Goal: Task Accomplishment & Management: Use online tool/utility

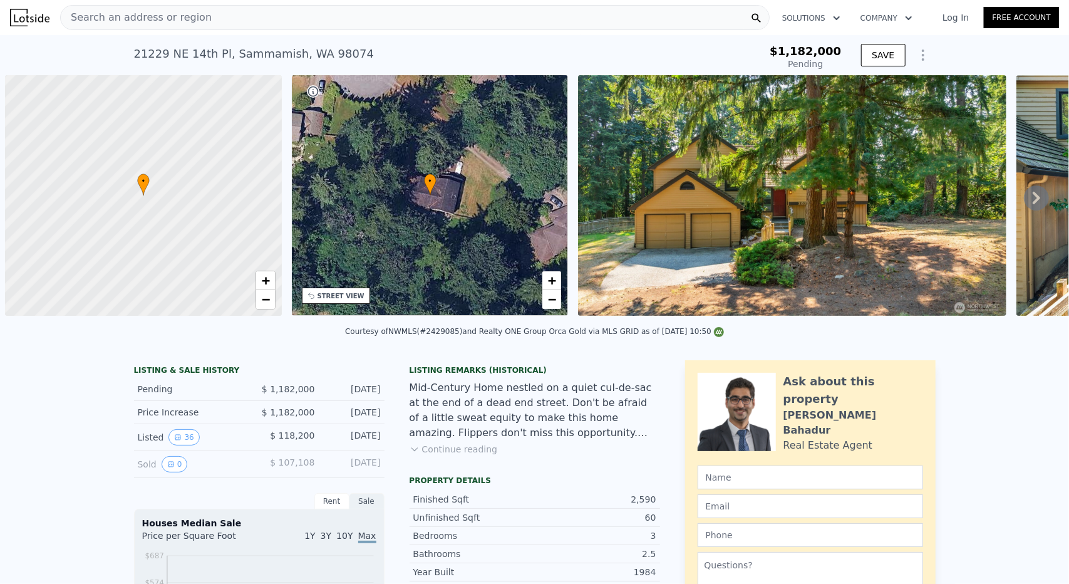
scroll to position [0, 5]
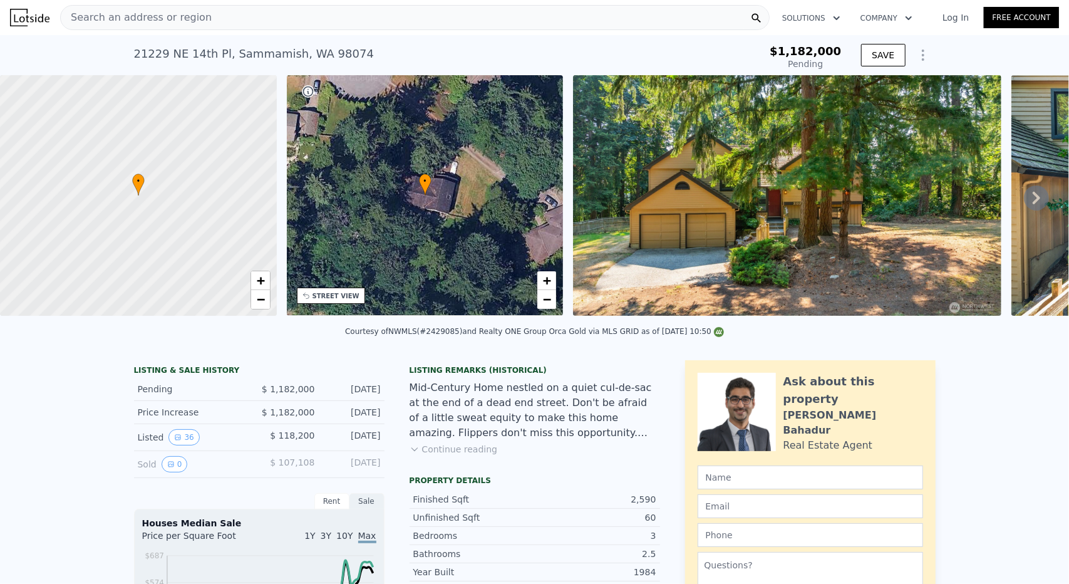
click at [550, 301] on span "−" at bounding box center [547, 299] width 8 height 16
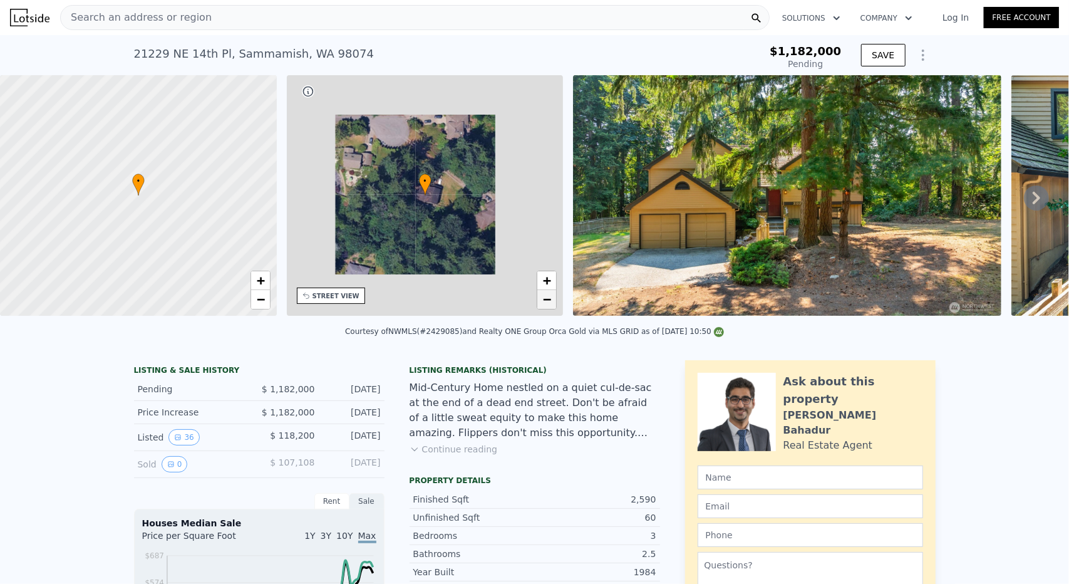
click at [550, 301] on span "−" at bounding box center [547, 299] width 8 height 16
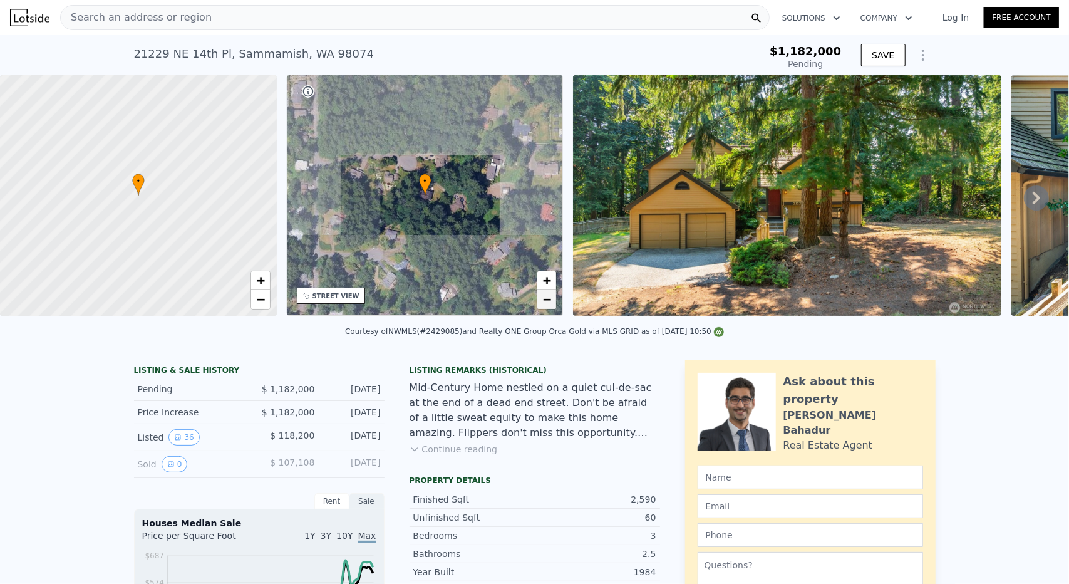
click at [550, 301] on span "−" at bounding box center [547, 299] width 8 height 16
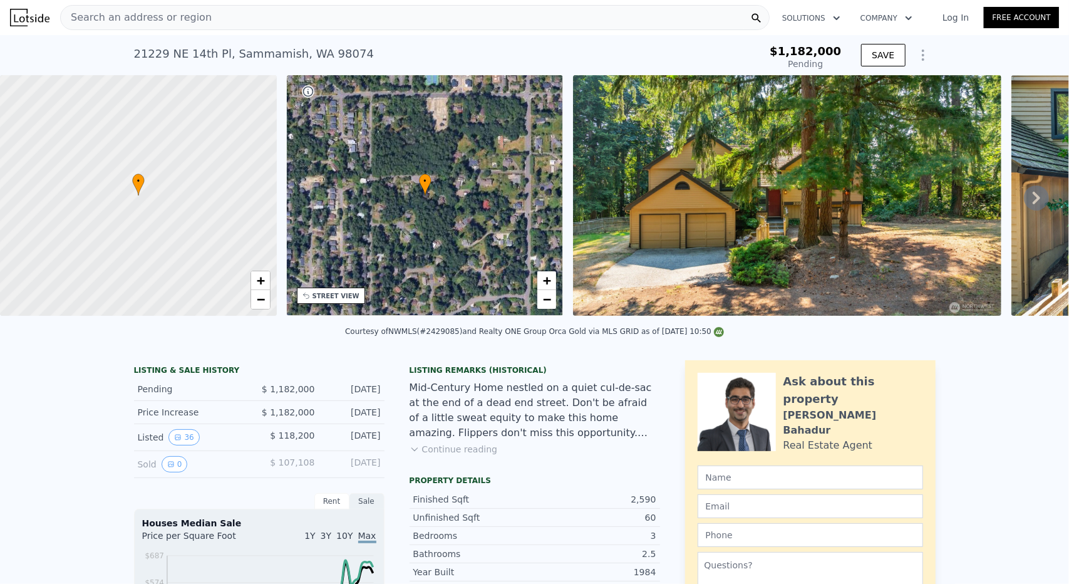
click at [668, 197] on img at bounding box center [787, 195] width 428 height 240
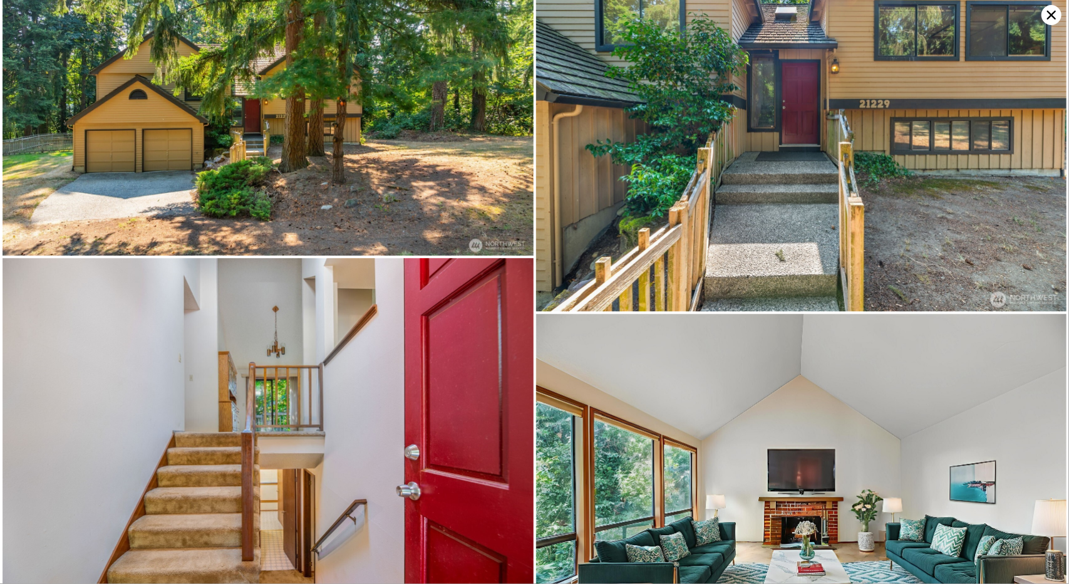
scroll to position [0, 0]
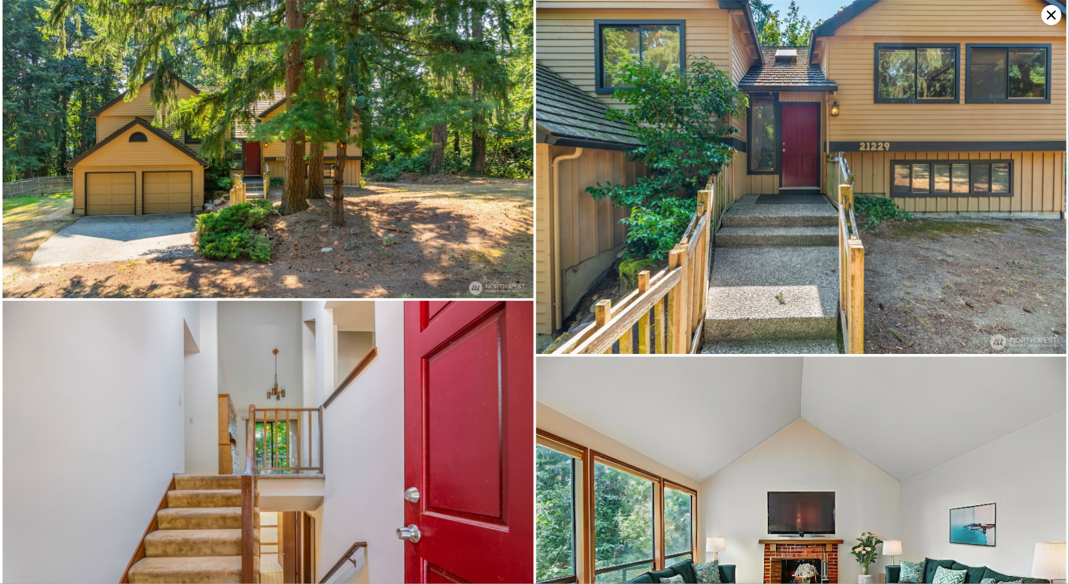
click at [1045, 14] on icon at bounding box center [1051, 15] width 20 height 20
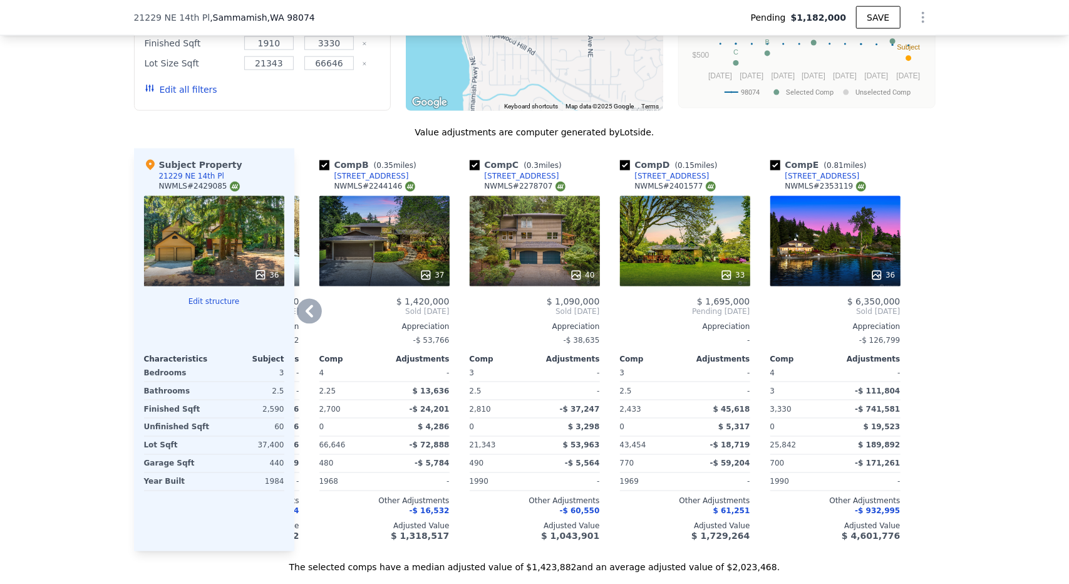
scroll to position [1122, 0]
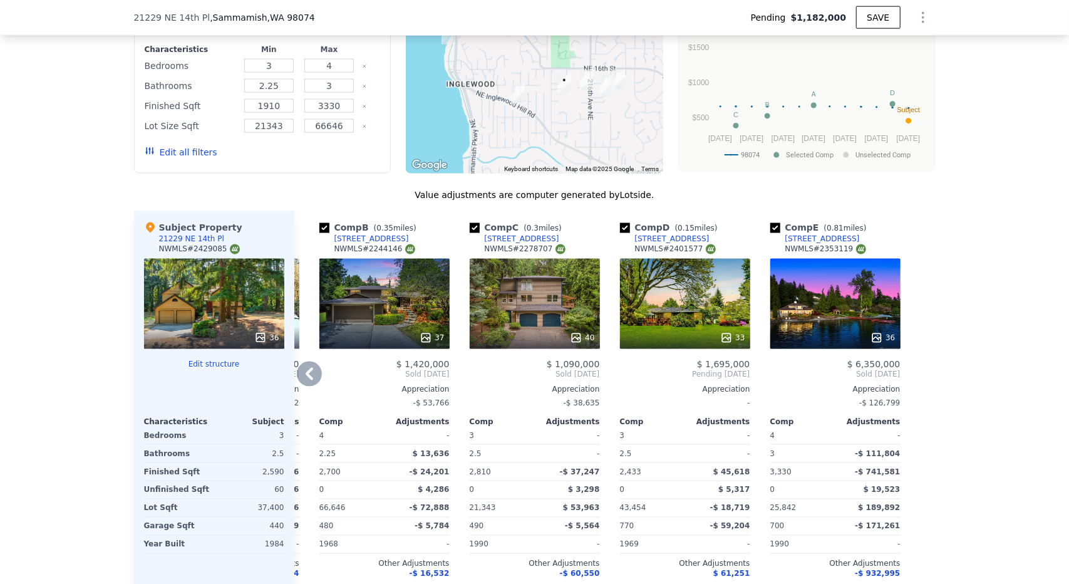
click at [686, 297] on div "33" at bounding box center [685, 304] width 130 height 90
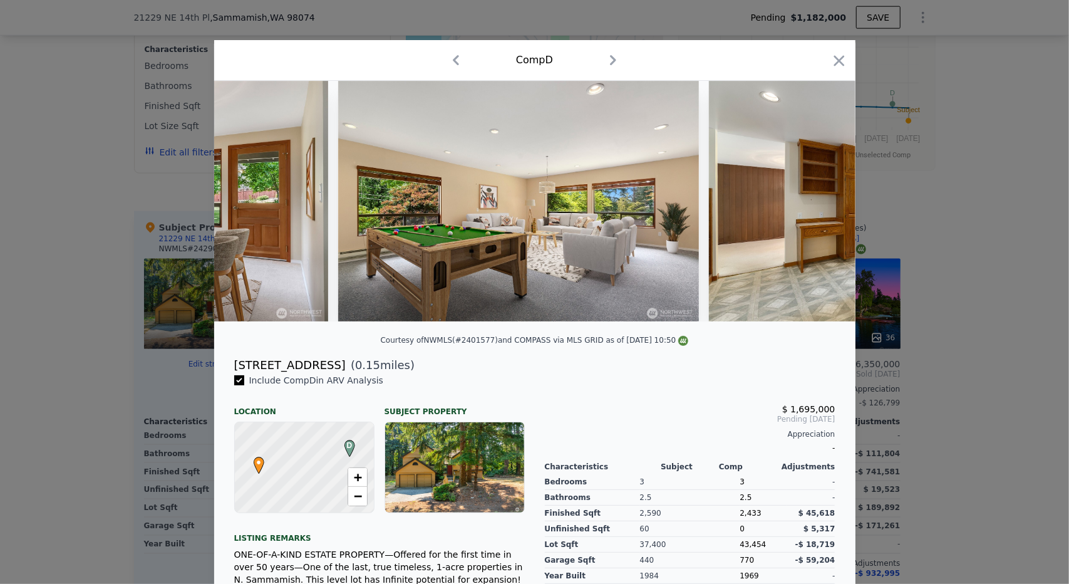
scroll to position [0, 7855]
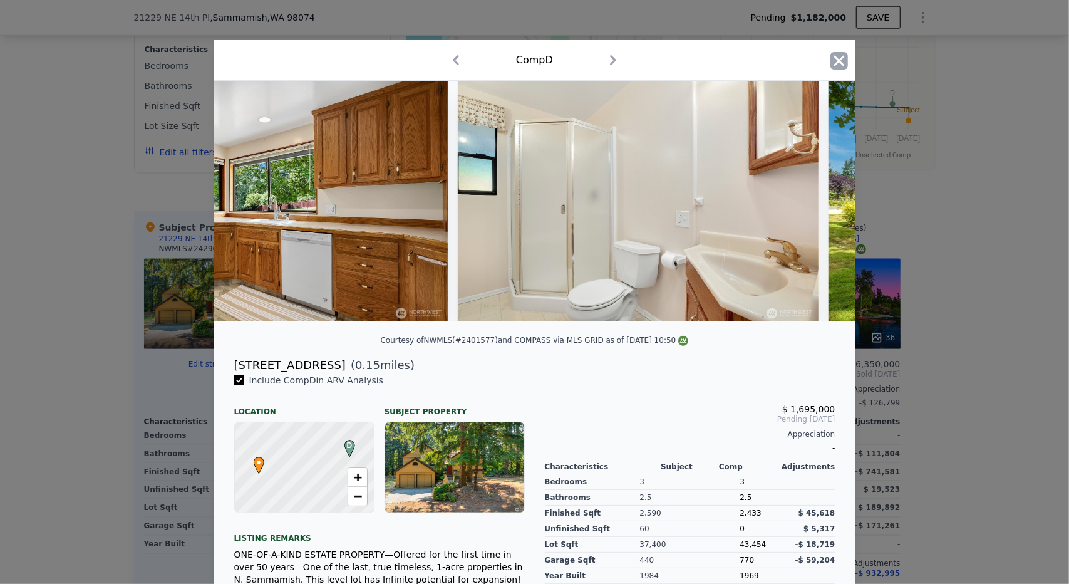
click at [835, 70] on icon "button" at bounding box center [839, 61] width 18 height 18
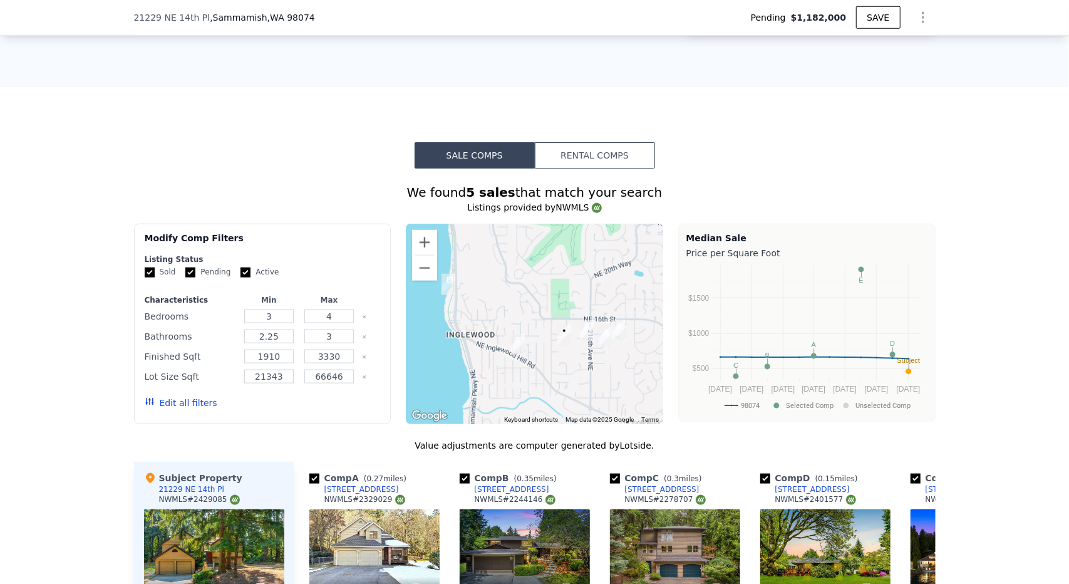
scroll to position [1060, 0]
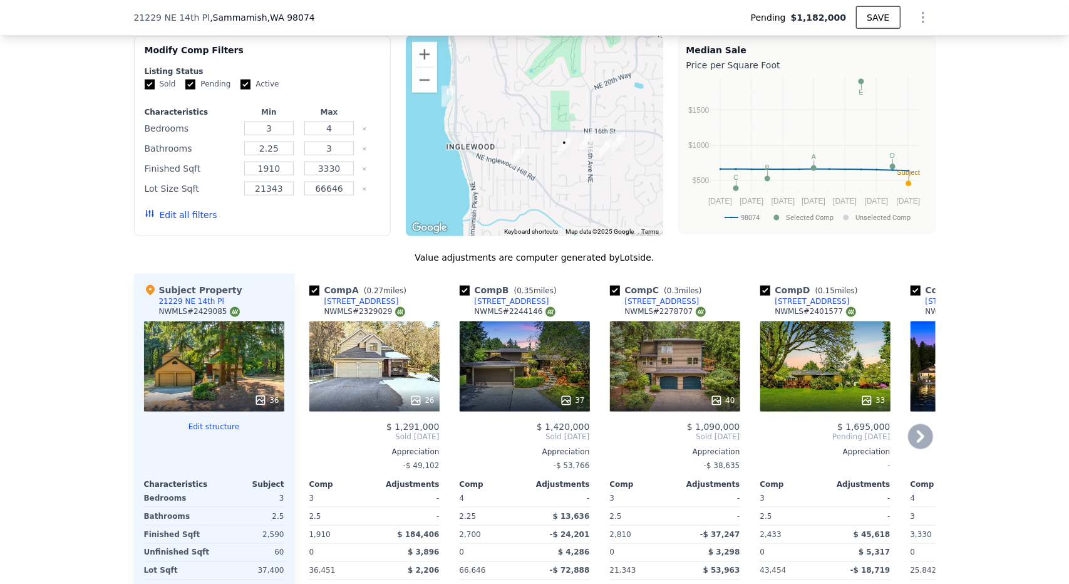
click at [523, 408] on div "Comp B ( 0.35 miles) [STREET_ADDRESS] # 2244146 37 $ 1,420,000 Sold [DATE] Appr…" at bounding box center [525, 475] width 140 height 403
click at [527, 394] on div "37" at bounding box center [525, 400] width 120 height 13
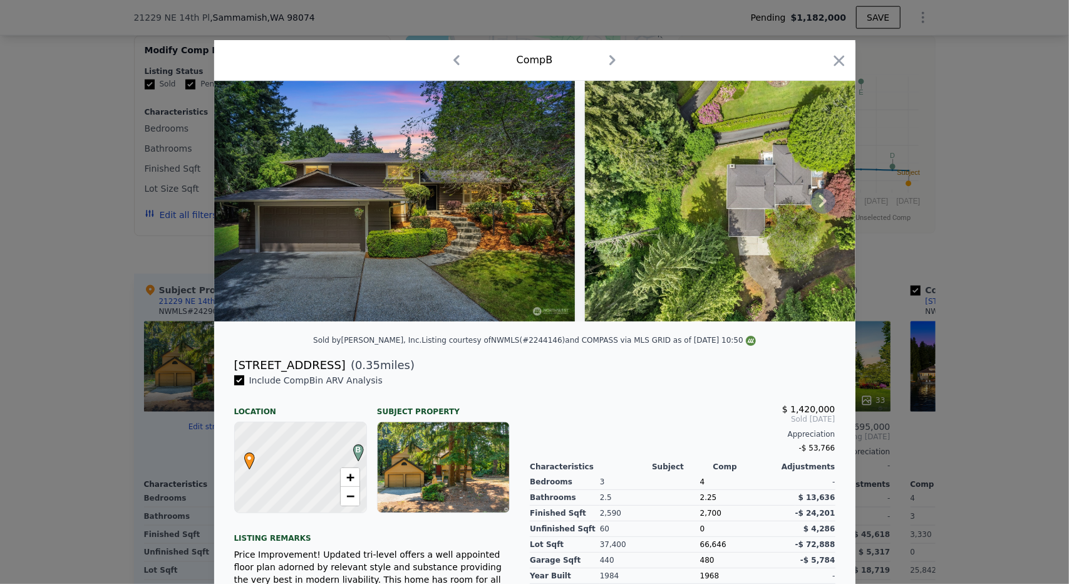
click at [312, 320] on img at bounding box center [394, 201] width 361 height 240
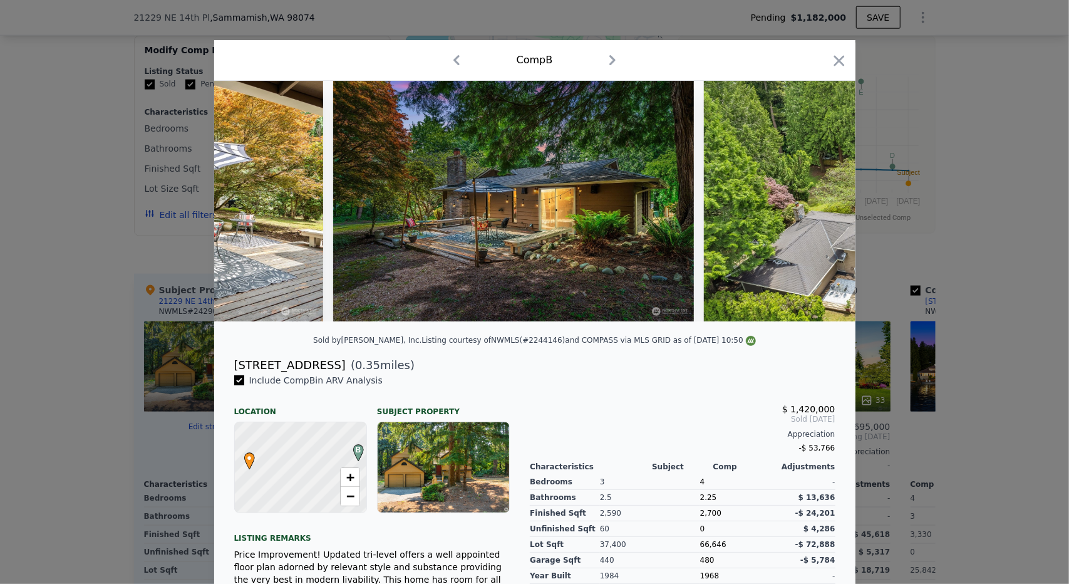
scroll to position [0, 10693]
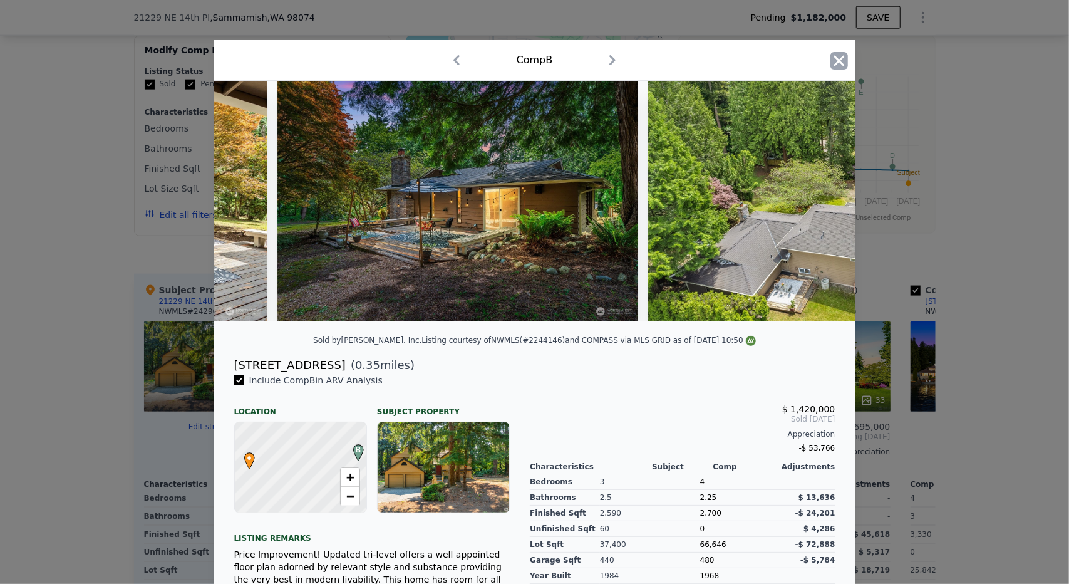
click at [834, 61] on icon "button" at bounding box center [838, 60] width 11 height 11
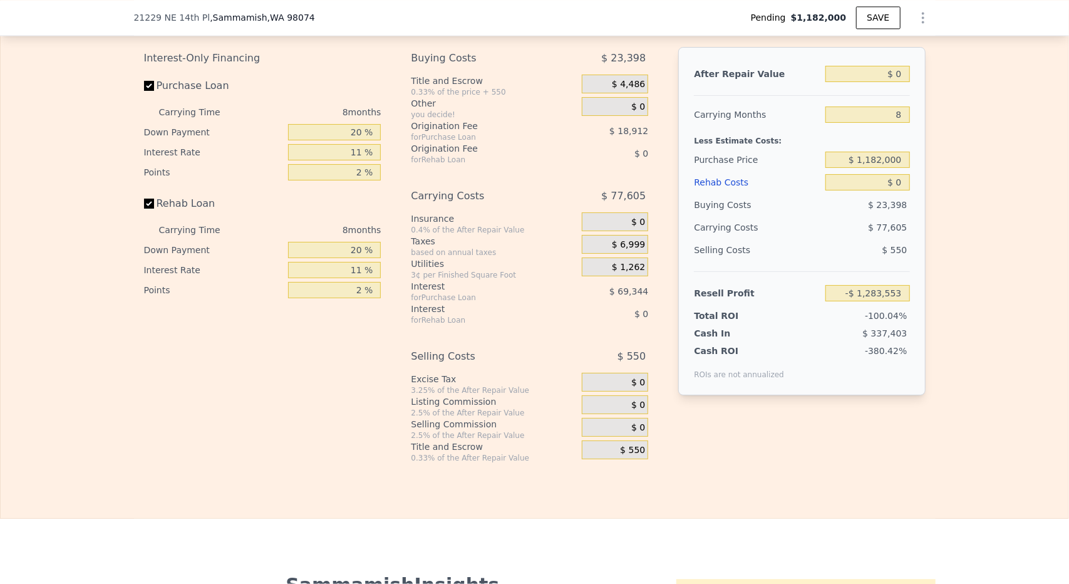
scroll to position [1811, 0]
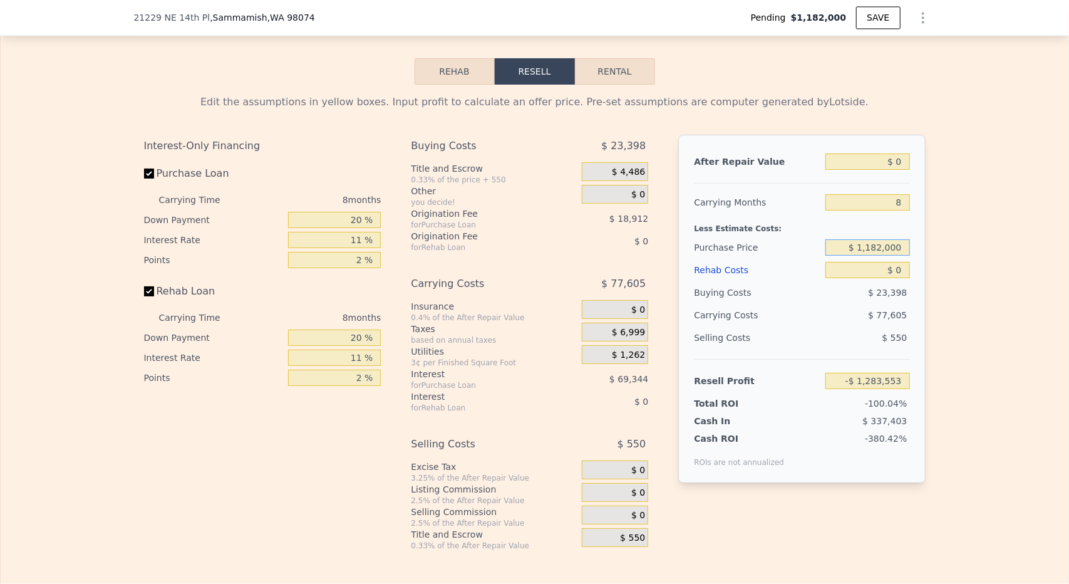
click at [875, 247] on input "$ 1,182,000" at bounding box center [867, 247] width 84 height 16
type input "$ 1,050,000"
click at [897, 204] on input "8" at bounding box center [867, 202] width 84 height 16
type input "-$ 1,141,258"
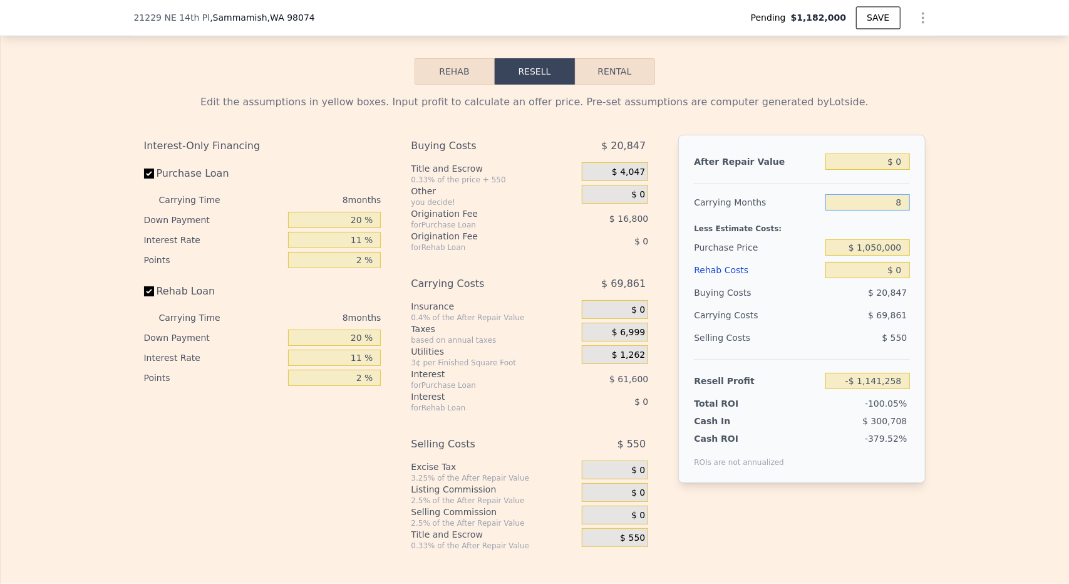
click at [887, 205] on input "8" at bounding box center [867, 202] width 84 height 16
type input "6"
type input "-$ 1,123,792"
type input "6"
click at [891, 161] on input "$ 0" at bounding box center [867, 161] width 84 height 16
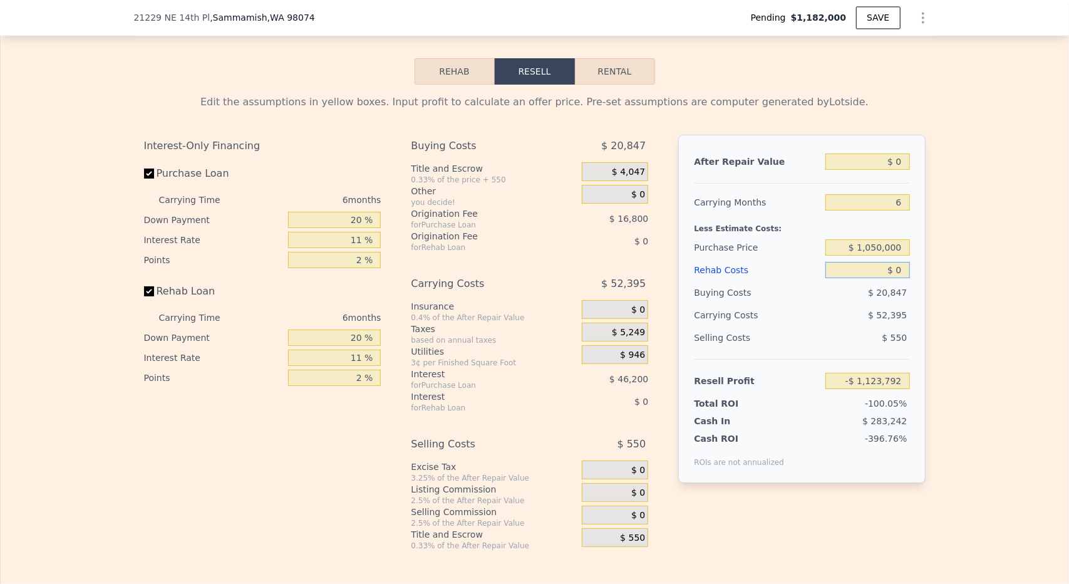
drag, startPoint x: 887, startPoint y: 261, endPoint x: 891, endPoint y: 266, distance: 6.8
click at [887, 262] on input "$ 0" at bounding box center [867, 270] width 84 height 16
drag, startPoint x: 891, startPoint y: 266, endPoint x: 902, endPoint y: 267, distance: 10.7
click at [902, 267] on input "$ 0" at bounding box center [867, 270] width 84 height 16
type input "$ 175,000"
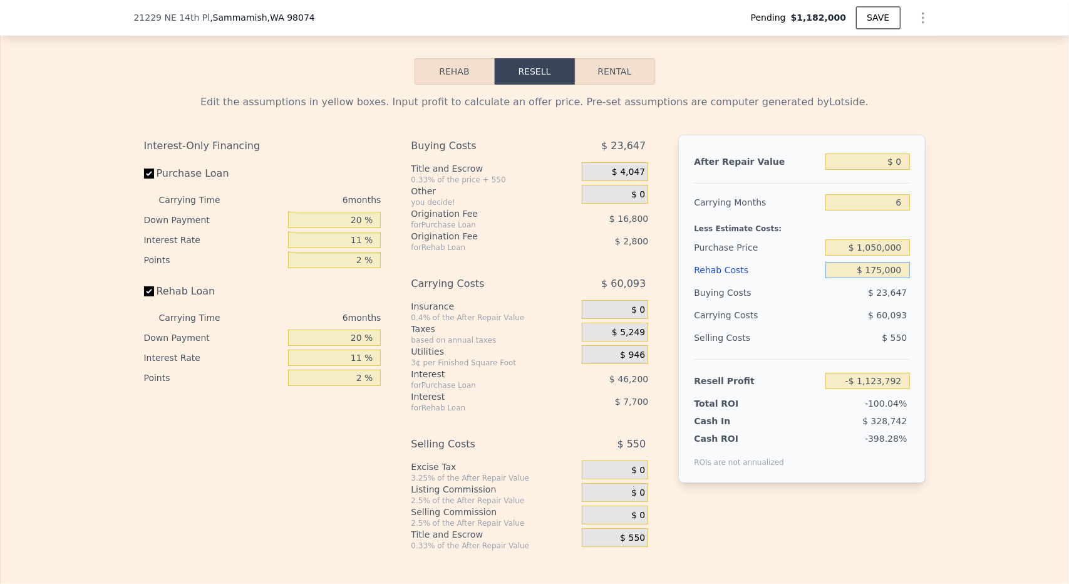
type input "-$ 1,309,290"
type input "$ 175,000"
click at [877, 381] on input "-$ 1,309,290" at bounding box center [867, 381] width 84 height 16
type input "-$ 0"
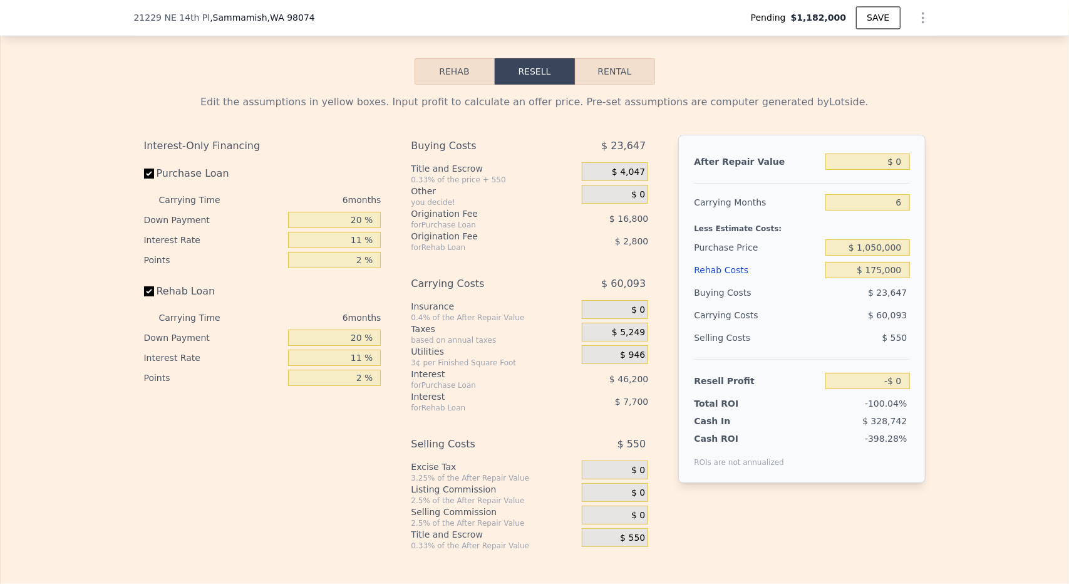
click at [974, 339] on div "Edit the assumptions in yellow boxes. Input profit to calculate an offer price.…" at bounding box center [535, 318] width 1068 height 466
click at [943, 376] on div "Edit the assumptions in yellow boxes. Input profit to calculate an offer price.…" at bounding box center [535, 318] width 1068 height 466
click at [869, 472] on div "After Repair Value $ 0 Carrying Months 6 Less Estimate Costs: Purchase Price $ …" at bounding box center [801, 309] width 247 height 348
drag, startPoint x: 891, startPoint y: 158, endPoint x: 903, endPoint y: 161, distance: 12.2
click at [903, 161] on input "$ 0" at bounding box center [867, 161] width 84 height 16
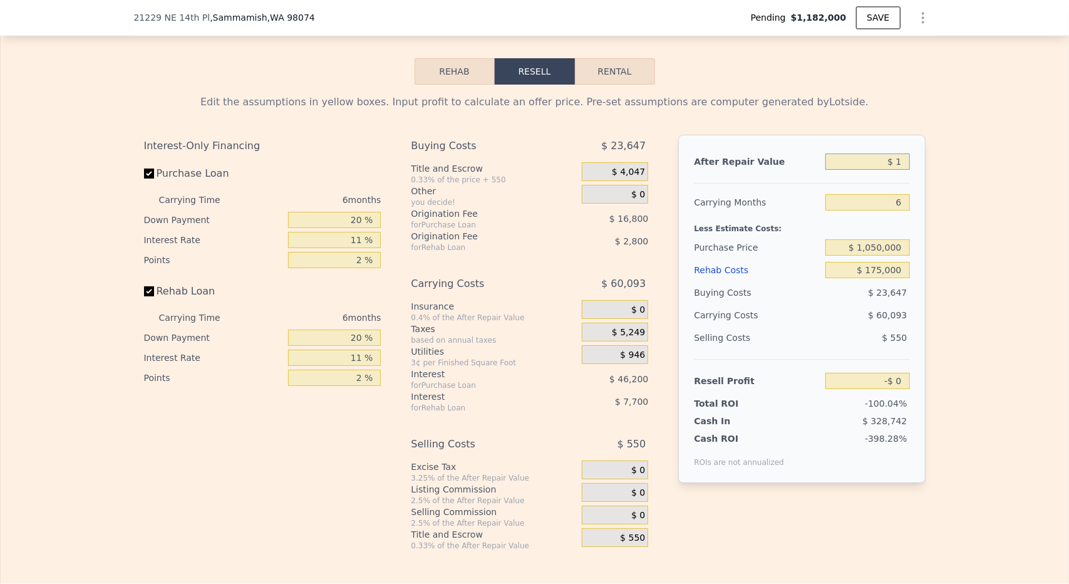
type input "$ 14"
type input "$ 0"
type input "$ 1,450,000"
type input "$ 13,356"
type input "$ 1,450,000"
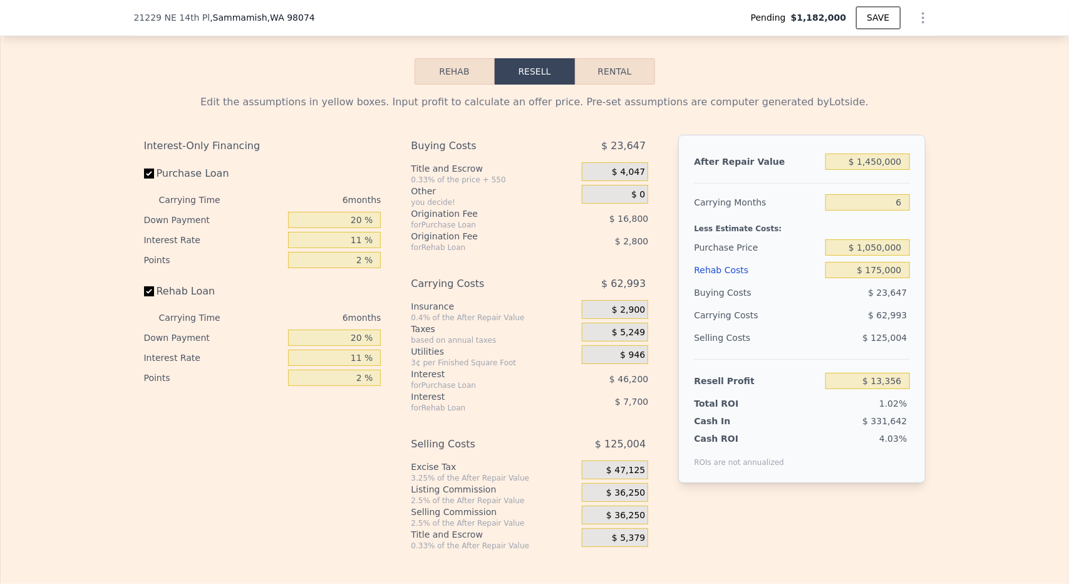
click at [926, 172] on div "Edit the assumptions in yellow boxes. Input profit to calculate an offer price.…" at bounding box center [535, 318] width 802 height 466
drag, startPoint x: 353, startPoint y: 146, endPoint x: 366, endPoint y: 141, distance: 13.5
click at [364, 131] on div "Edit the assumptions in yellow boxes. Input profit to calculate an offer price.…" at bounding box center [535, 323] width 782 height 456
drag, startPoint x: 342, startPoint y: 243, endPoint x: 379, endPoint y: 240, distance: 37.1
click at [379, 240] on div "Interest-Only Financing Purchase Loan Carrying Time 6 months Down Payment 20 % …" at bounding box center [267, 343] width 247 height 416
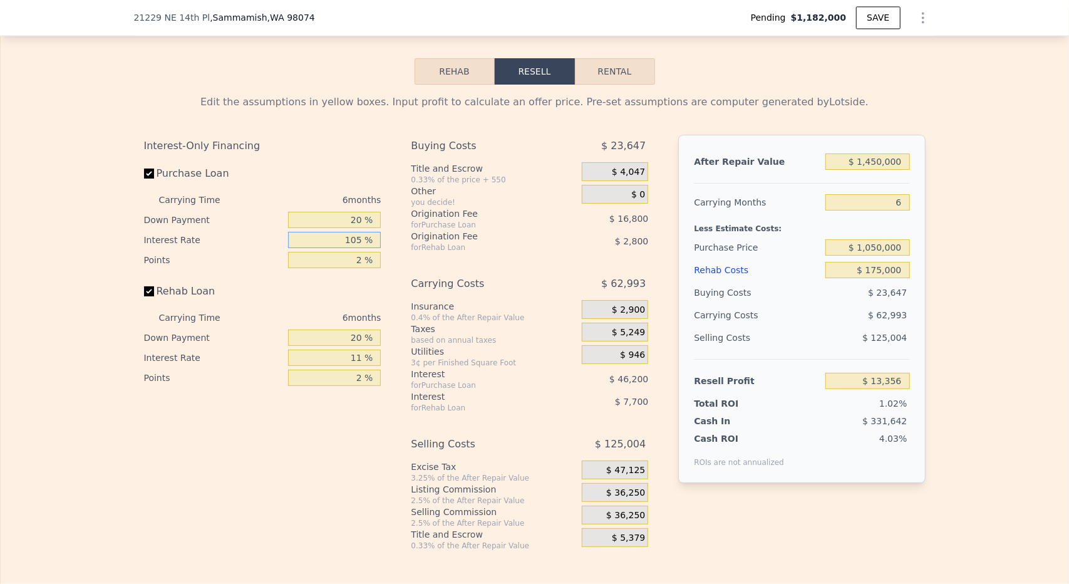
type input "1050 %"
type input "-$ 4,350,444"
type input "10 %"
type input "$ 17,556"
type input "10.5 %"
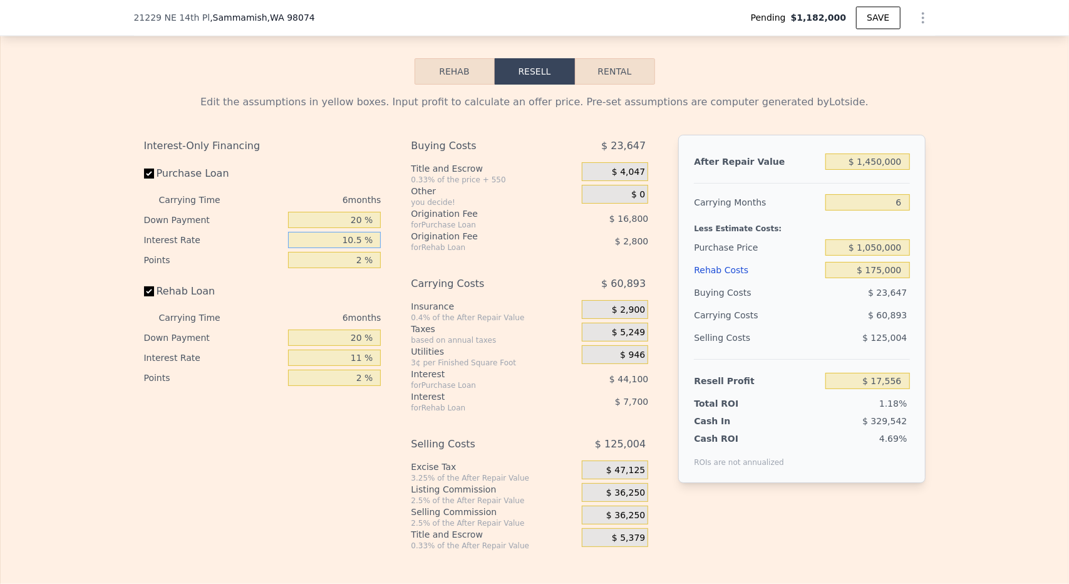
type input "$ 15,456"
type input "10.5 %"
drag, startPoint x: 354, startPoint y: 255, endPoint x: 364, endPoint y: 257, distance: 10.1
click at [364, 257] on input "2 %" at bounding box center [334, 260] width 93 height 16
type input "1.5 %"
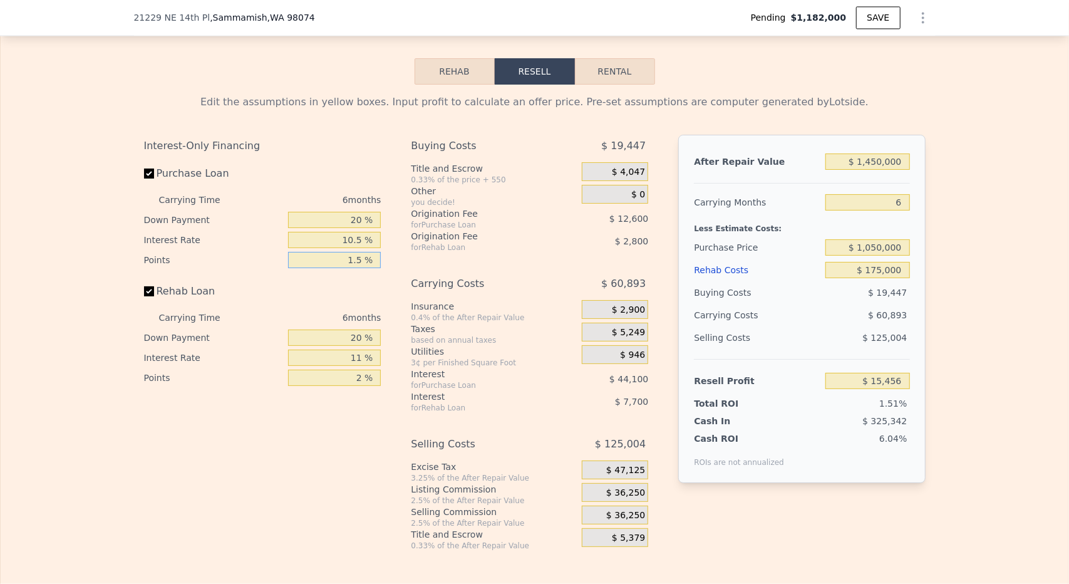
type input "$ 19,656"
type input "1.5 %"
drag, startPoint x: 352, startPoint y: 352, endPoint x: 366, endPoint y: 351, distance: 13.8
click at [366, 351] on input "11 %" at bounding box center [334, 357] width 93 height 16
type input "1 %"
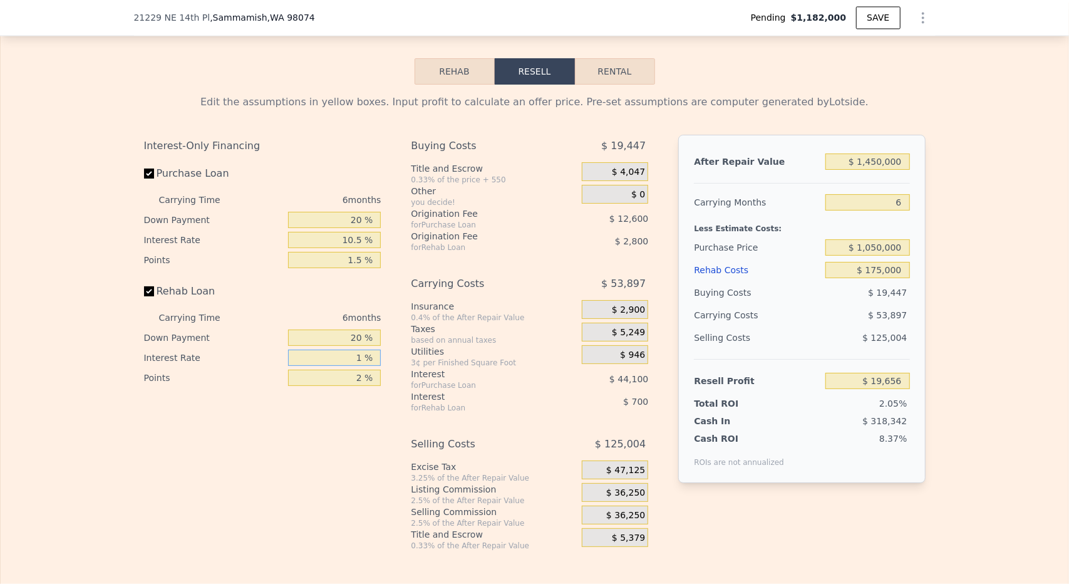
type input "$ 26,652"
type input "10 %"
type input "$ 20,352"
type input "10.5 %"
type input "$ 20,004"
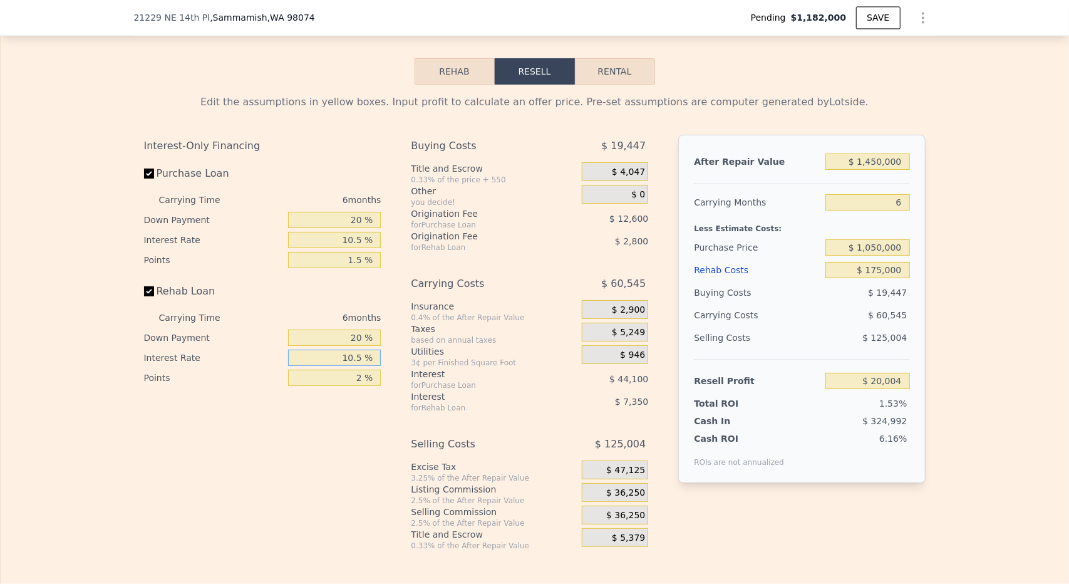
type input "10.5 %"
drag, startPoint x: 353, startPoint y: 376, endPoint x: 362, endPoint y: 375, distance: 8.9
click at [362, 375] on input "2 %" at bounding box center [334, 377] width 93 height 16
type input "1.5 %"
type input "$ 20,704"
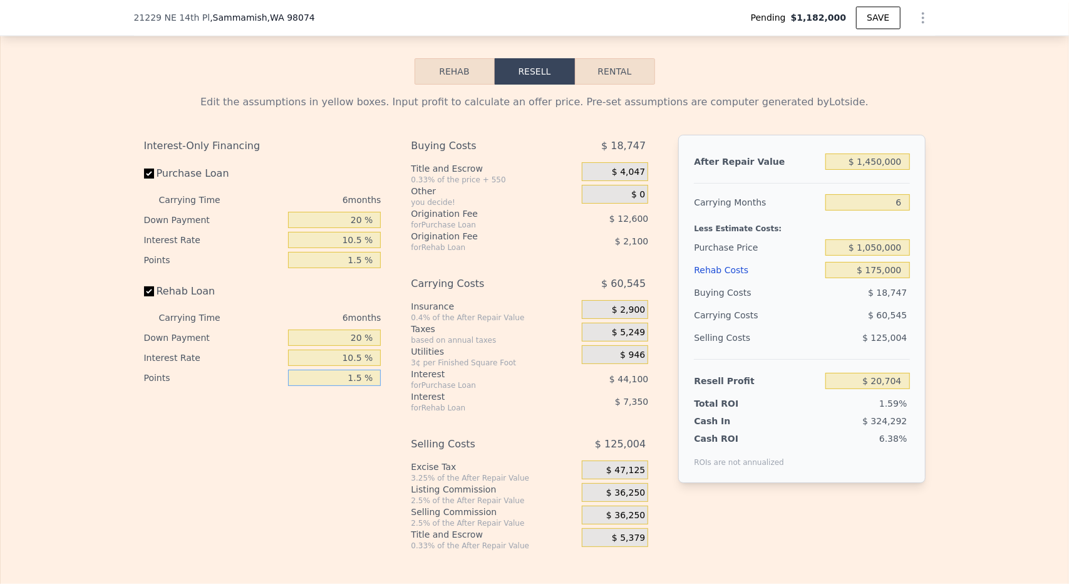
type input "1.5 %"
click at [368, 419] on div "Interest-Only Financing Purchase Loan Carrying Time 6 months Down Payment 20 % …" at bounding box center [267, 343] width 247 height 416
click at [884, 244] on input "$ 1,050,000" at bounding box center [867, 247] width 84 height 16
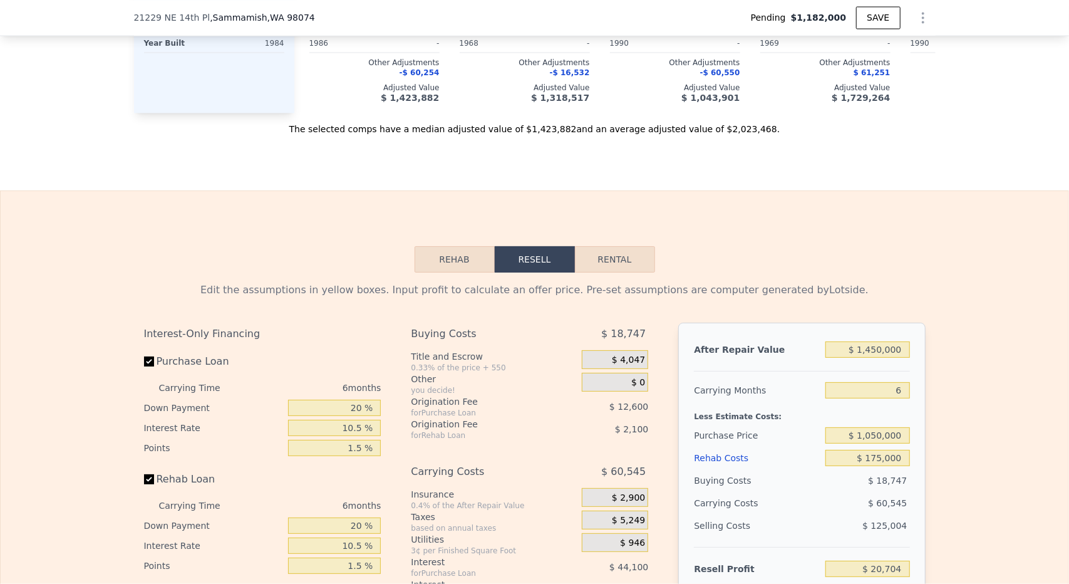
scroll to position [1686, 0]
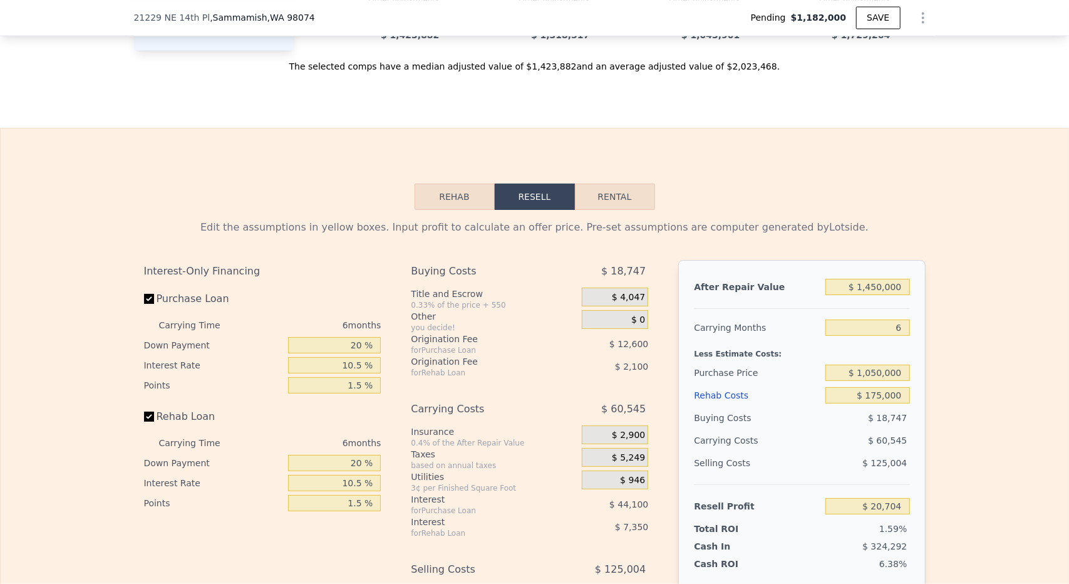
click at [880, 277] on div "$ 1,450,000" at bounding box center [867, 287] width 84 height 23
click at [878, 287] on input "$ 1,450,000" at bounding box center [867, 287] width 84 height 16
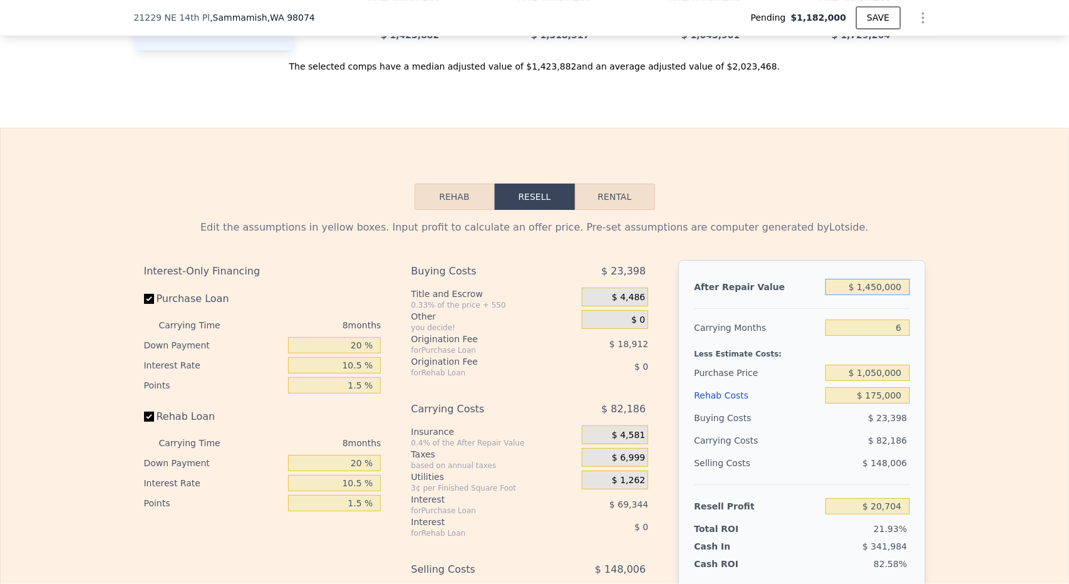
type input "$ 1,718,000"
type input "8"
type input "$ 0"
type input "$ 282,410"
type input "$ 6"
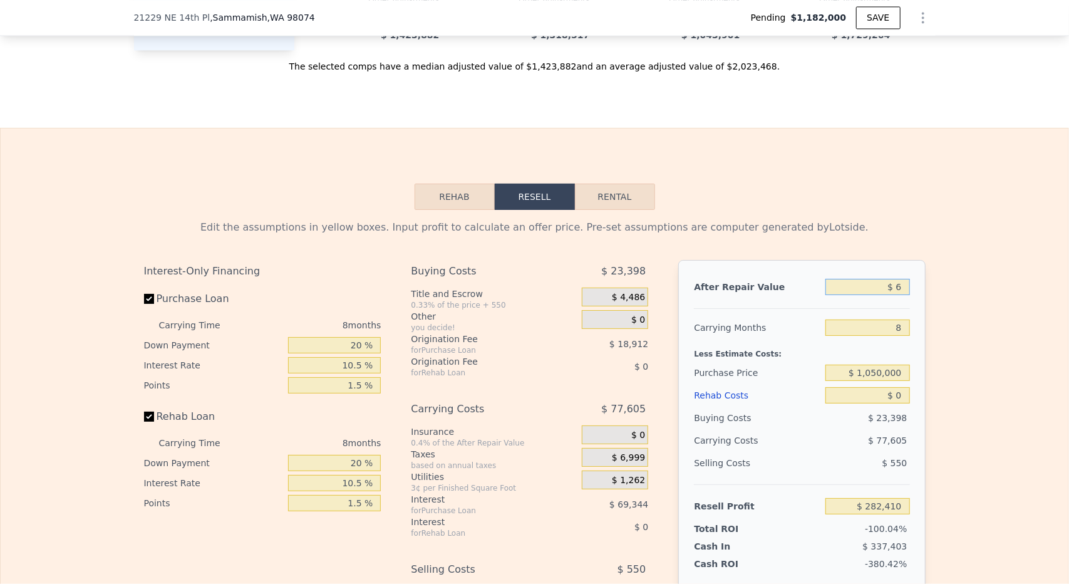
type input "-$ 1,283,547"
click at [919, 225] on div "Edit the assumptions in yellow boxes. Input profit to calculate an offer price.…" at bounding box center [535, 227] width 782 height 15
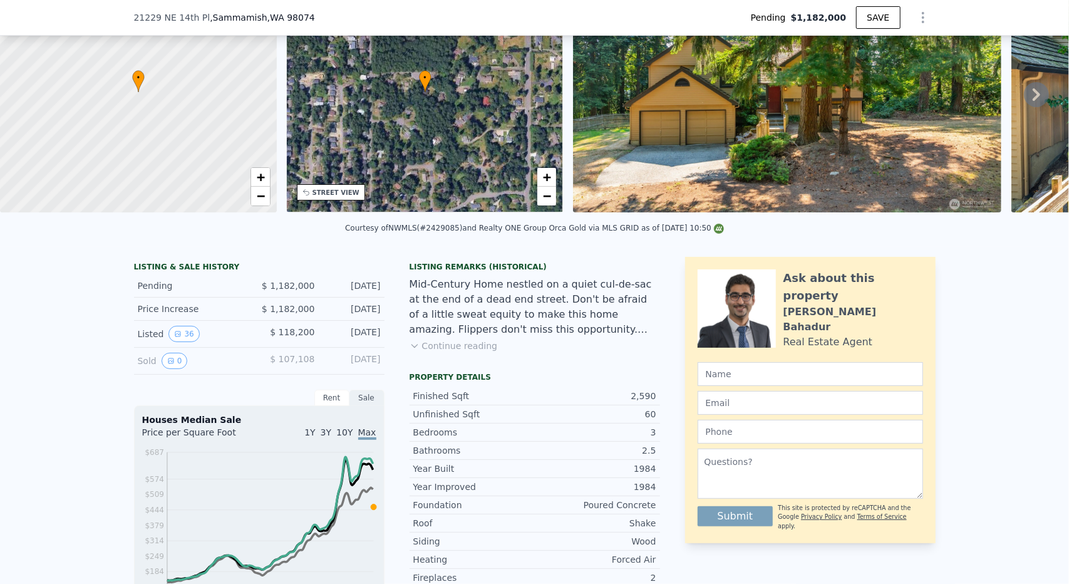
type input "$ 6"
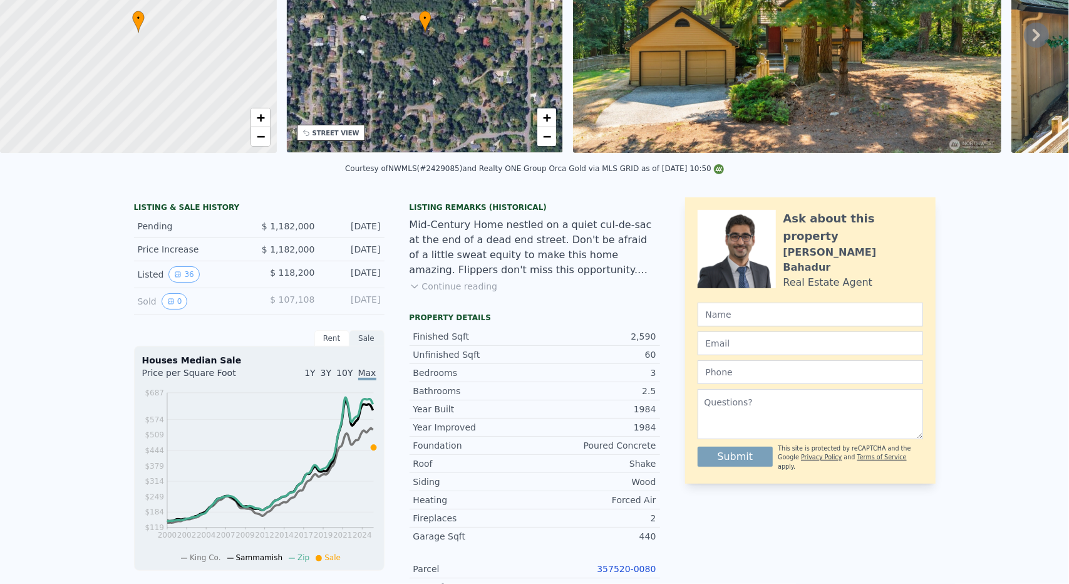
scroll to position [0, 0]
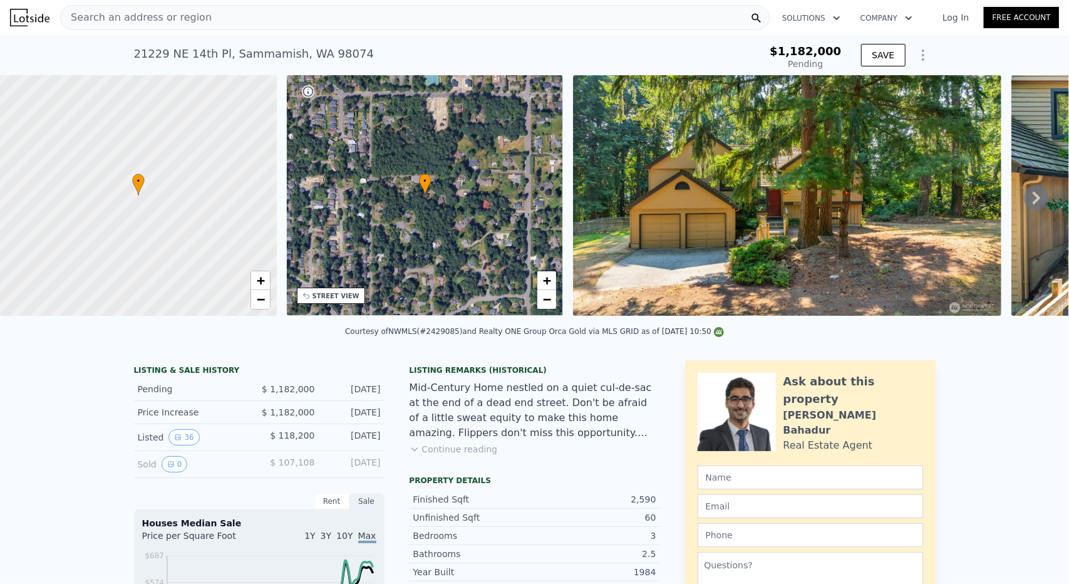
click at [916, 59] on icon "Show Options" at bounding box center [923, 55] width 15 height 15
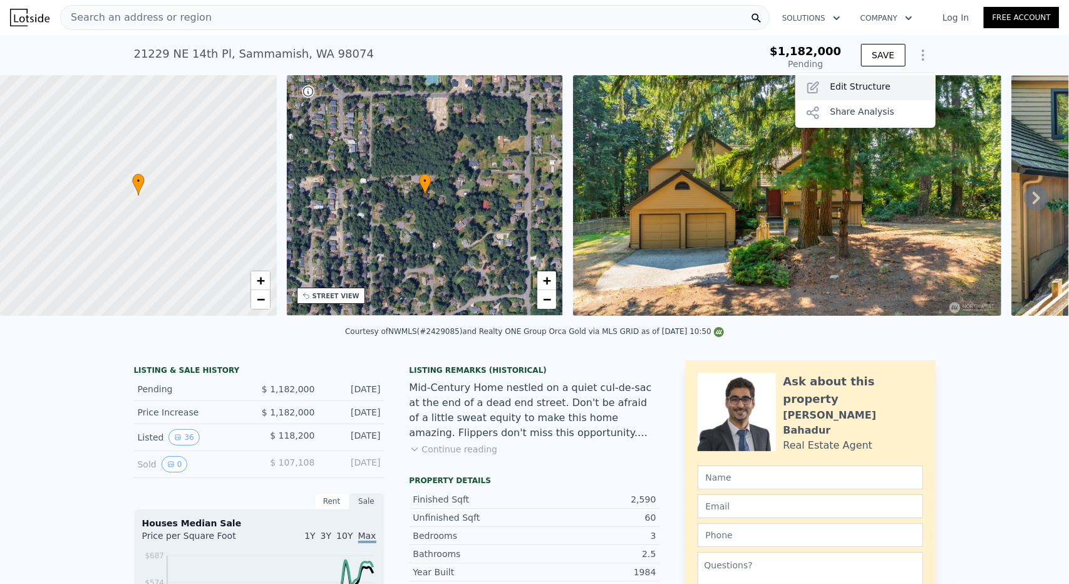
click at [873, 81] on div "Edit Structure" at bounding box center [865, 87] width 140 height 25
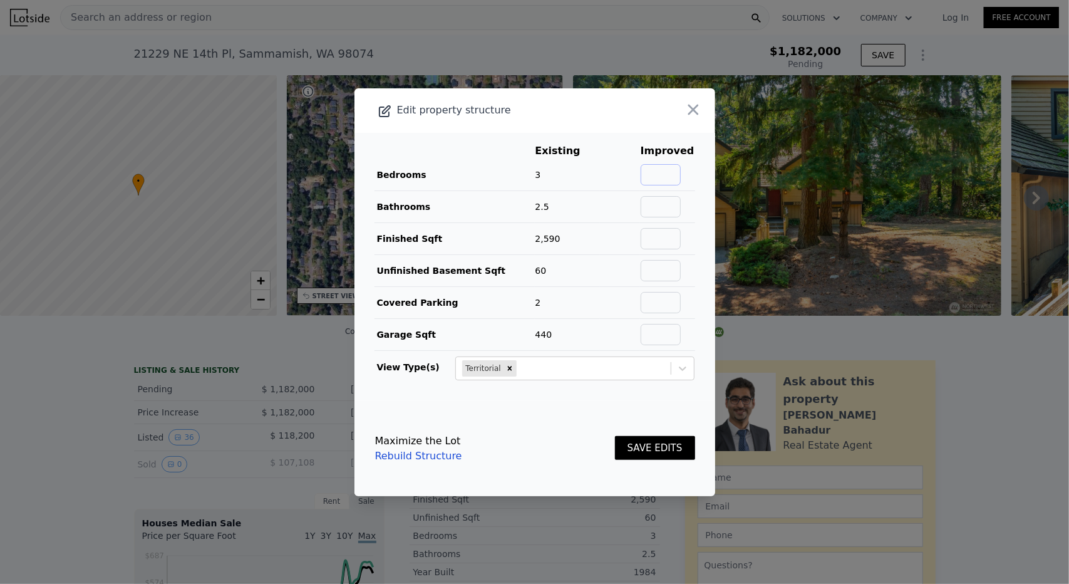
click at [674, 176] on input "text" at bounding box center [661, 174] width 40 height 21
type input "4"
click at [657, 449] on button "SAVE EDITS" at bounding box center [655, 448] width 80 height 24
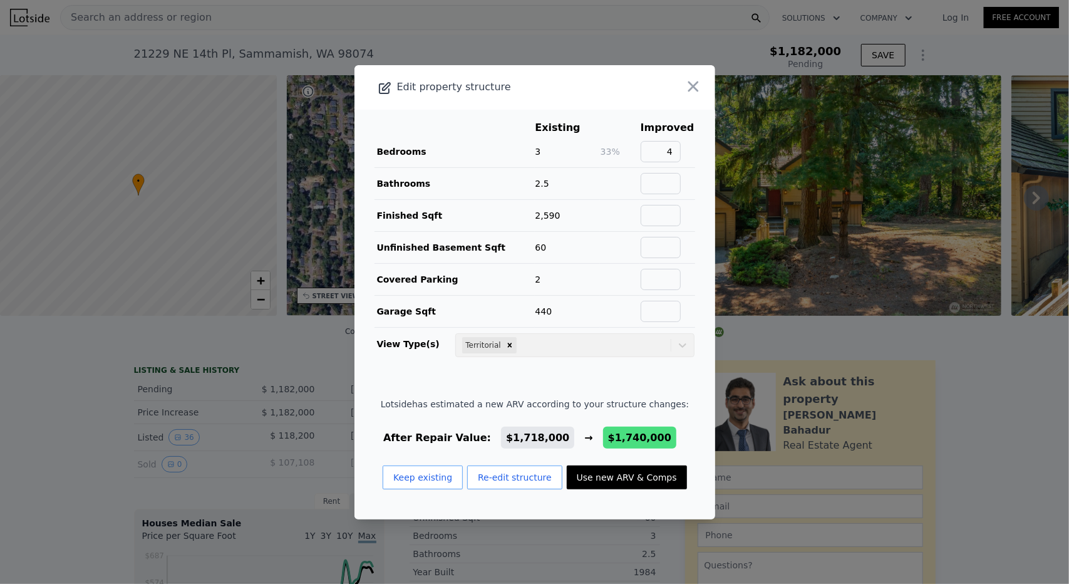
type input "$ 1,718,000"
type input "$ 282,410"
drag, startPoint x: 690, startPoint y: 88, endPoint x: 708, endPoint y: 120, distance: 36.4
click at [690, 88] on icon "button" at bounding box center [693, 87] width 18 height 18
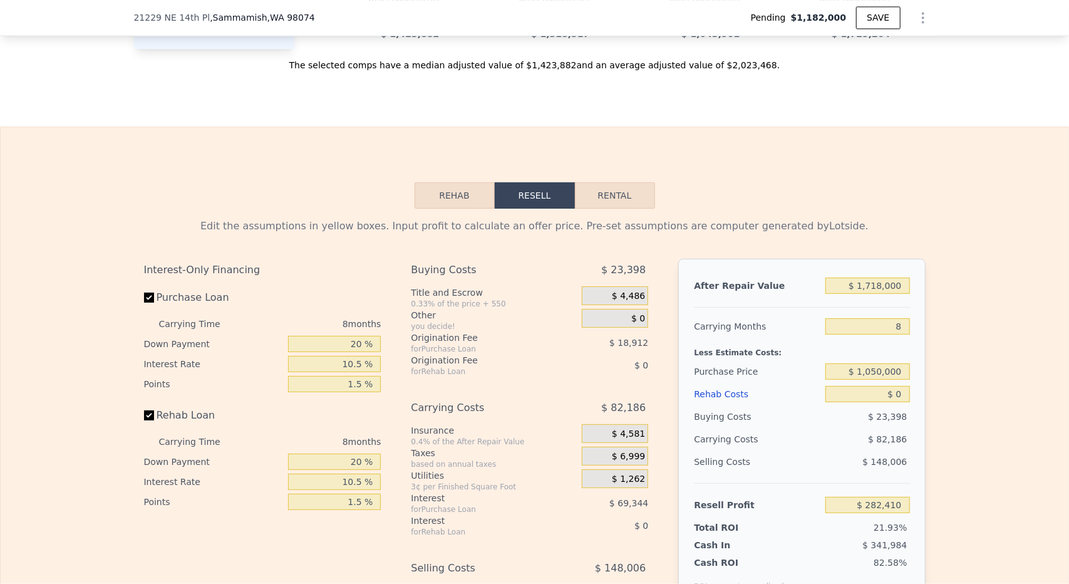
scroll to position [1686, 0]
click at [887, 290] on input "$ 1,718,000" at bounding box center [867, 287] width 84 height 16
type input "$ 61"
type input "-$ 1,283,498"
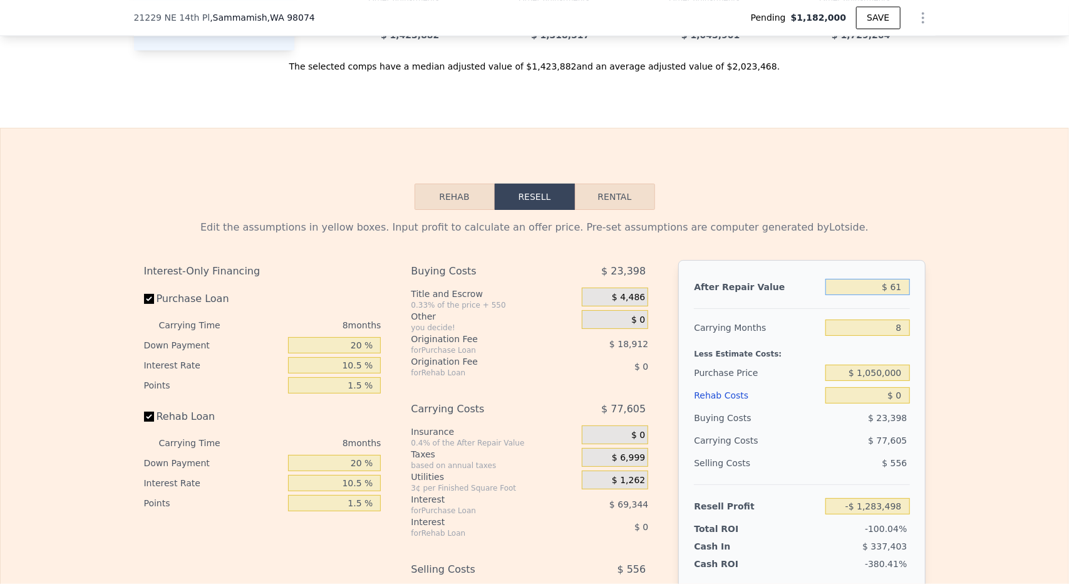
type input "$ 6"
type input "-$ 1,283,547"
type input "$ 1,626"
type input "-$ 1,282,071"
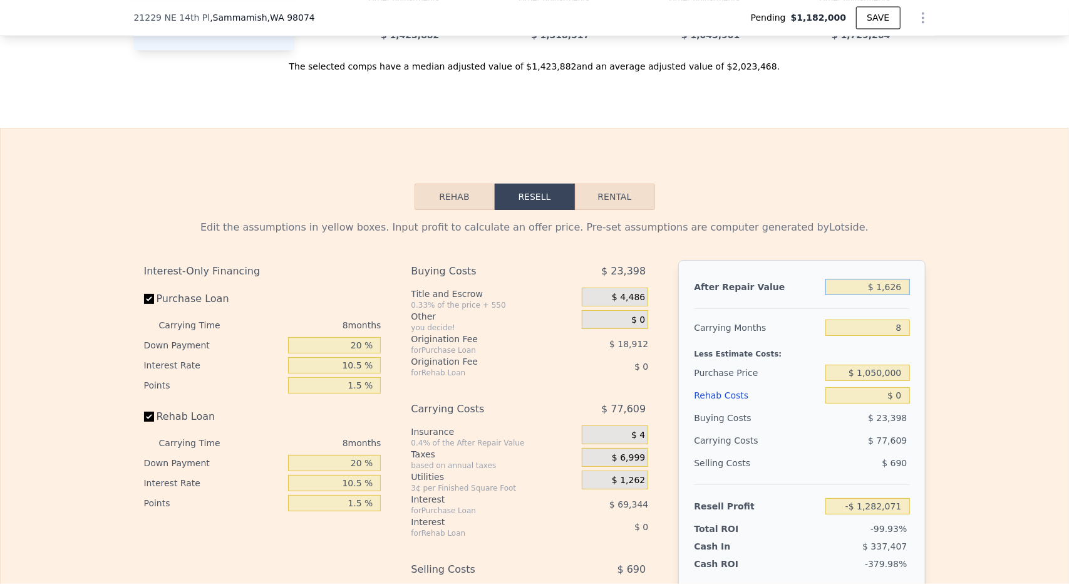
type input "$ 162"
type input "-$ 1,283,405"
type input "$ 16,290,000"
type input "$ 13,564,836"
type input "$ 1,629"
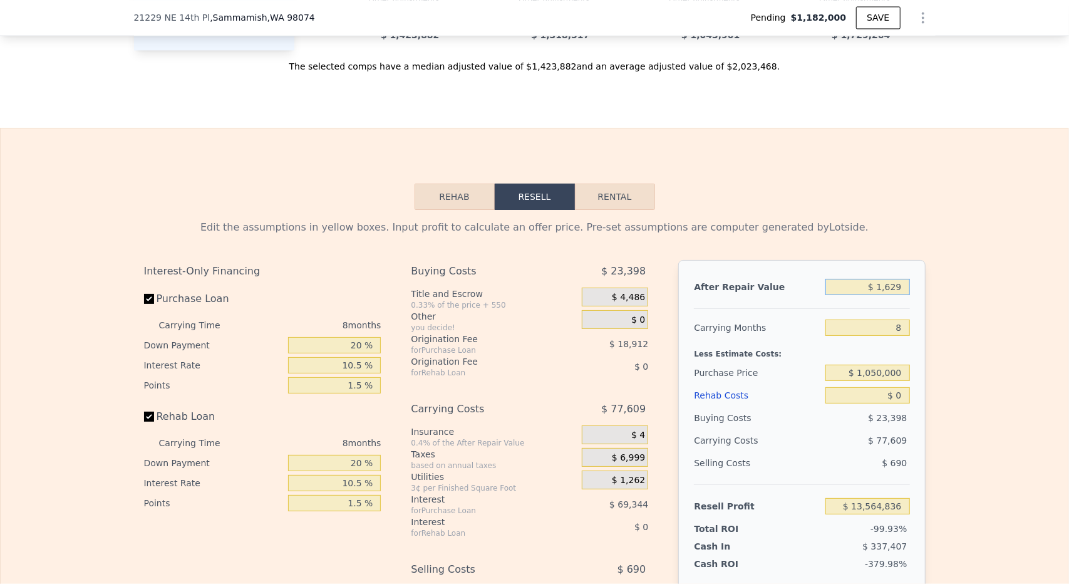
type input "-$ 1,282,068"
type input "$ 162"
type input "-$ 1,283,405"
type input "$ 16"
type input "-$ 1,283,538"
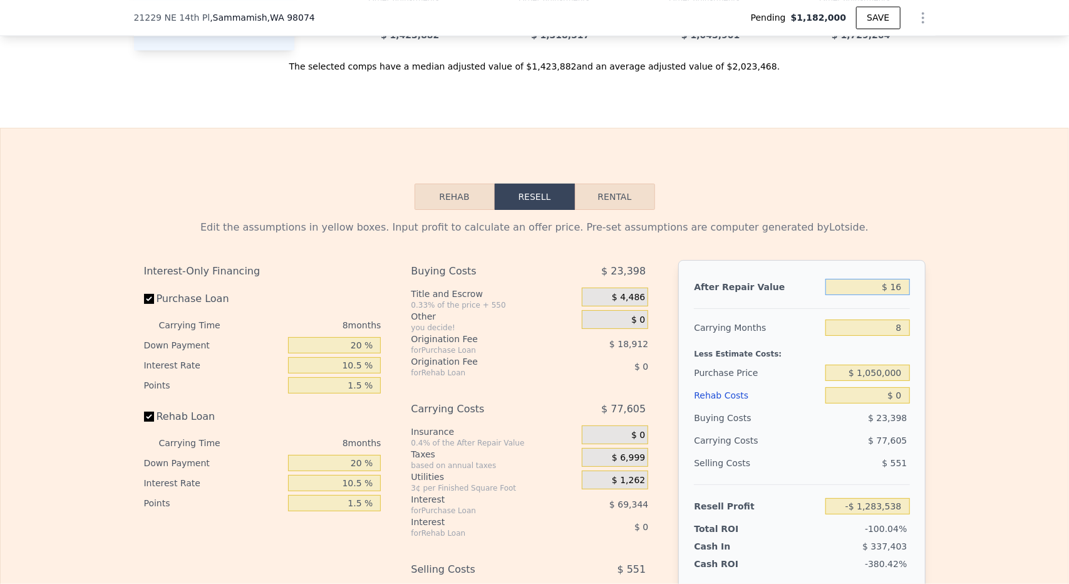
type input "$ 169"
type input "-$ 1,283,398"
type input "$ 1,690,000"
type input "$ 256,887"
type input "$ 1,690,000"
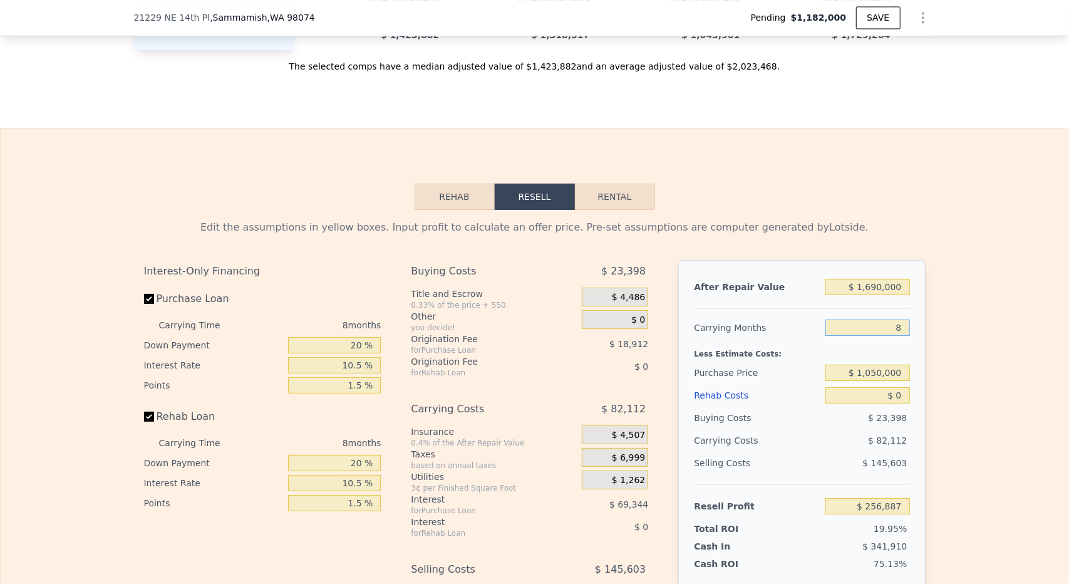
drag, startPoint x: 905, startPoint y: 323, endPoint x: 912, endPoint y: 314, distance: 11.1
click at [913, 323] on div "After Repair Value $ 1,690,000 Carrying Months 8 Less Estimate Costs: Purchase …" at bounding box center [801, 434] width 247 height 348
type input "6"
type input "$ 277,416"
type input "6"
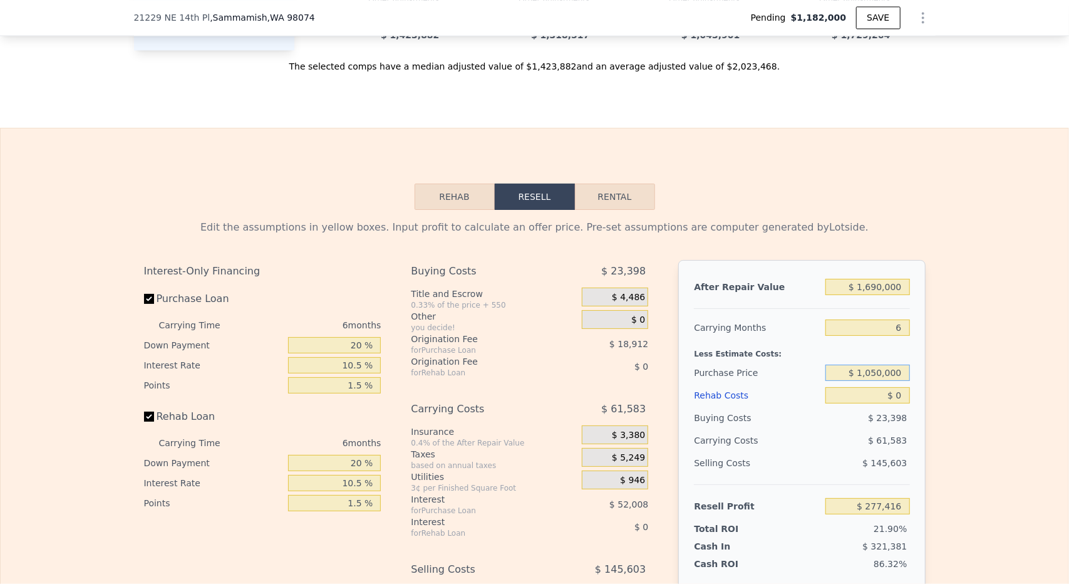
click at [872, 371] on input "$ 1,050,000" at bounding box center [867, 372] width 84 height 16
type input "$ 417,775"
drag, startPoint x: 880, startPoint y: 286, endPoint x: 874, endPoint y: 286, distance: 6.3
click at [874, 286] on input "$ 1,690,000" at bounding box center [867, 287] width 84 height 16
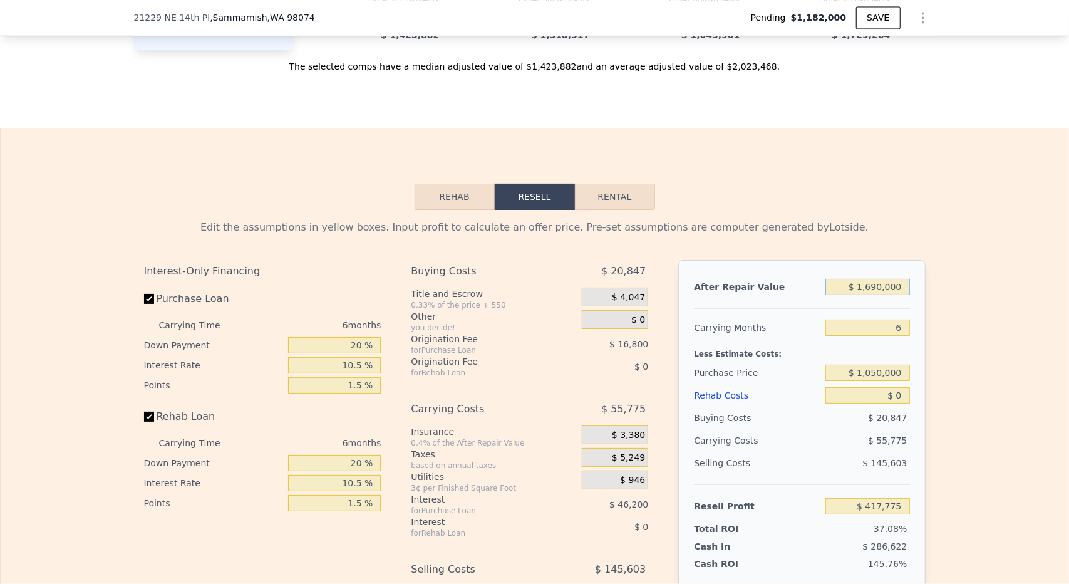
type input "$ 167,000"
type input "-$ 971,460"
type input "$ 1,675,000"
type input "$ 404,092"
type input "$ 1,675,000"
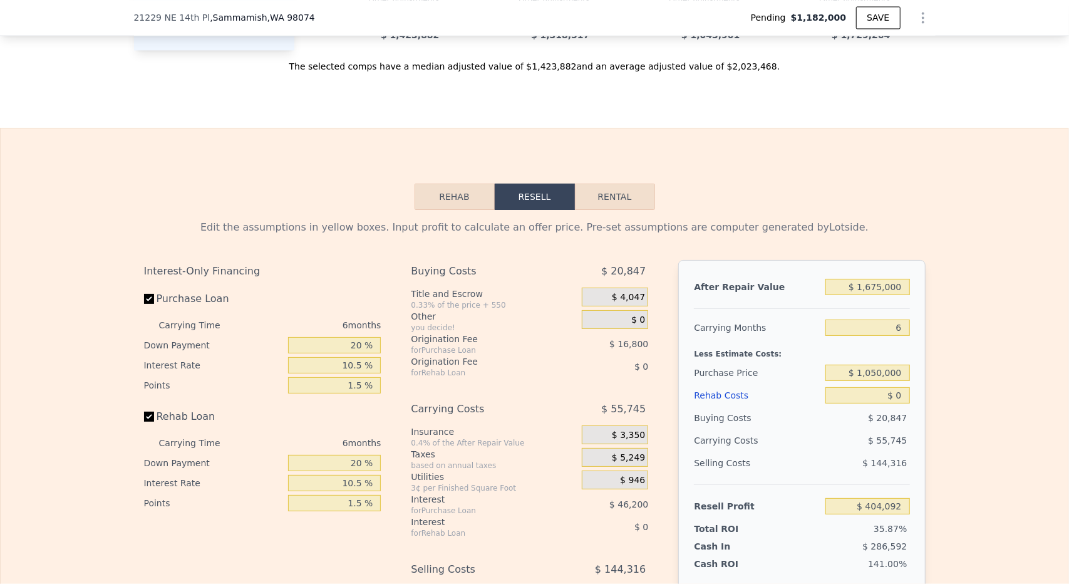
click at [945, 307] on div "Edit the assumptions in yellow boxes. Input profit to calculate an offer price.…" at bounding box center [535, 443] width 1068 height 466
click at [889, 395] on input "$ 0" at bounding box center [867, 395] width 84 height 16
type input "$ 1,750"
type input "$ 402,236"
type input "$ 17,500"
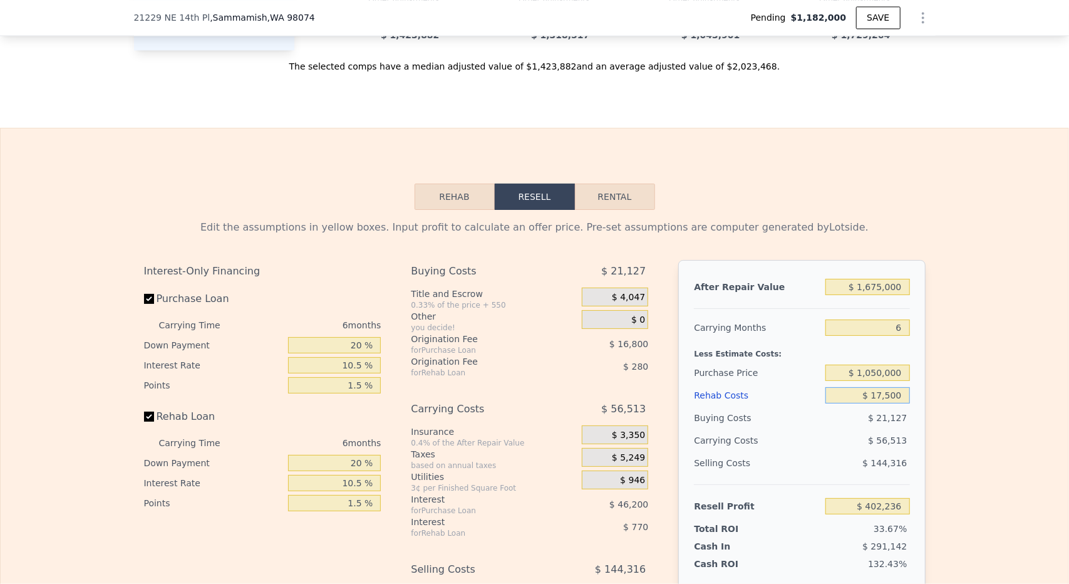
type input "$ 385,544"
type input "$ 175,000"
type input "$ 218,594"
type input "$ 175,000"
click at [1009, 382] on div "Edit the assumptions in yellow boxes. Input profit to calculate an offer price.…" at bounding box center [535, 443] width 1068 height 466
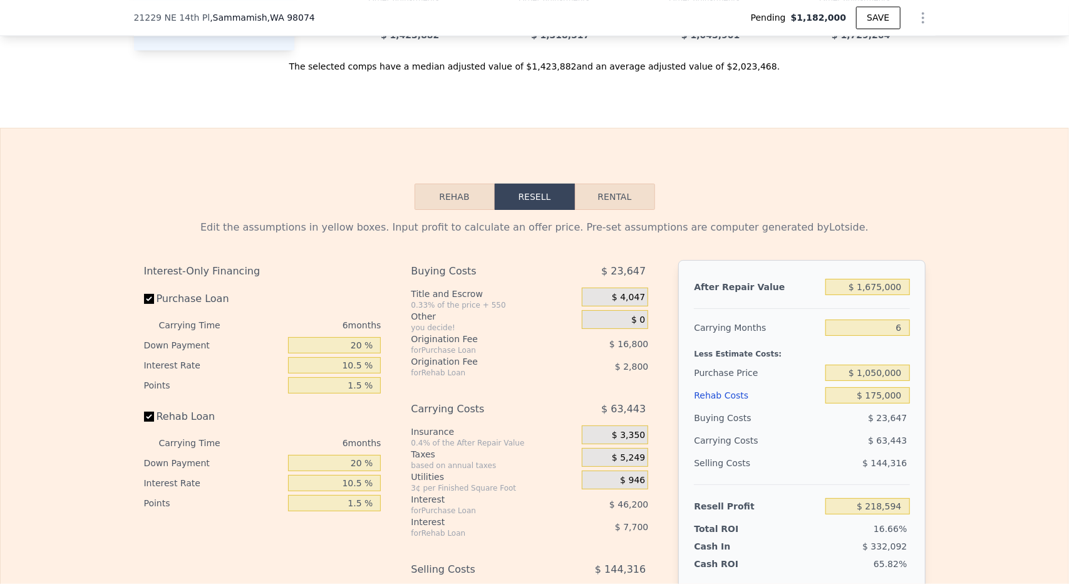
scroll to position [1748, 0]
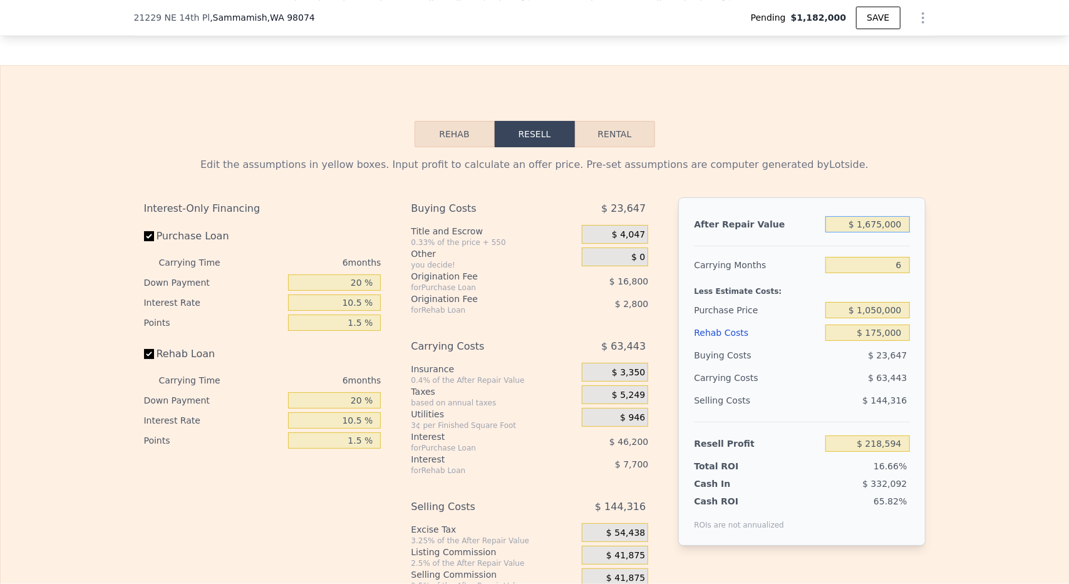
click at [873, 222] on input "$ 1,675,000" at bounding box center [867, 224] width 84 height 16
type input "$ 1,718,000,140,000"
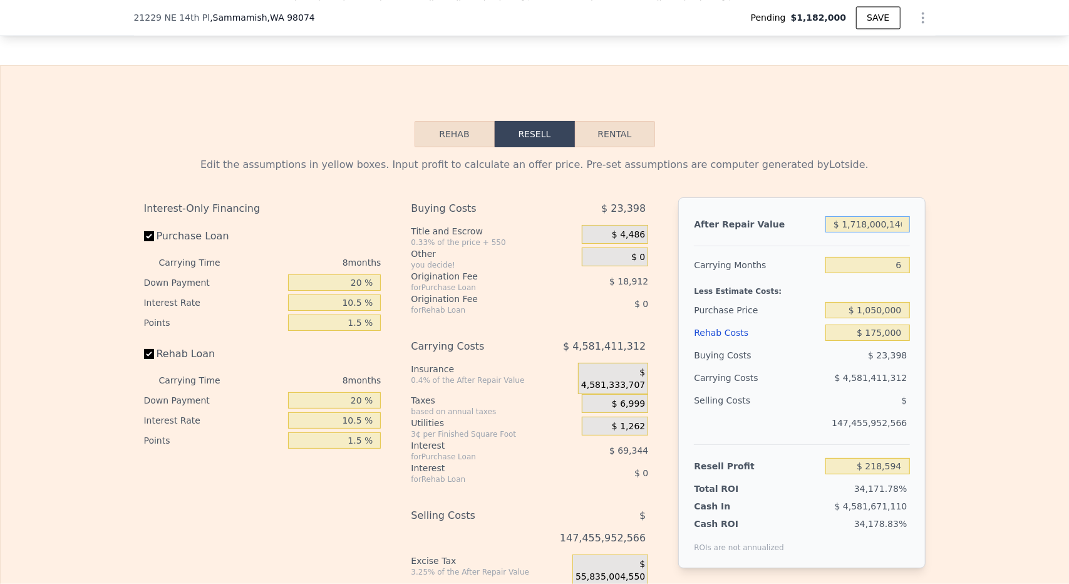
type input "8"
type input "$ 0"
type input "$ 1,565,961,570,724"
click at [881, 226] on input "$ 1,718,000,140,000" at bounding box center [867, 224] width 84 height 16
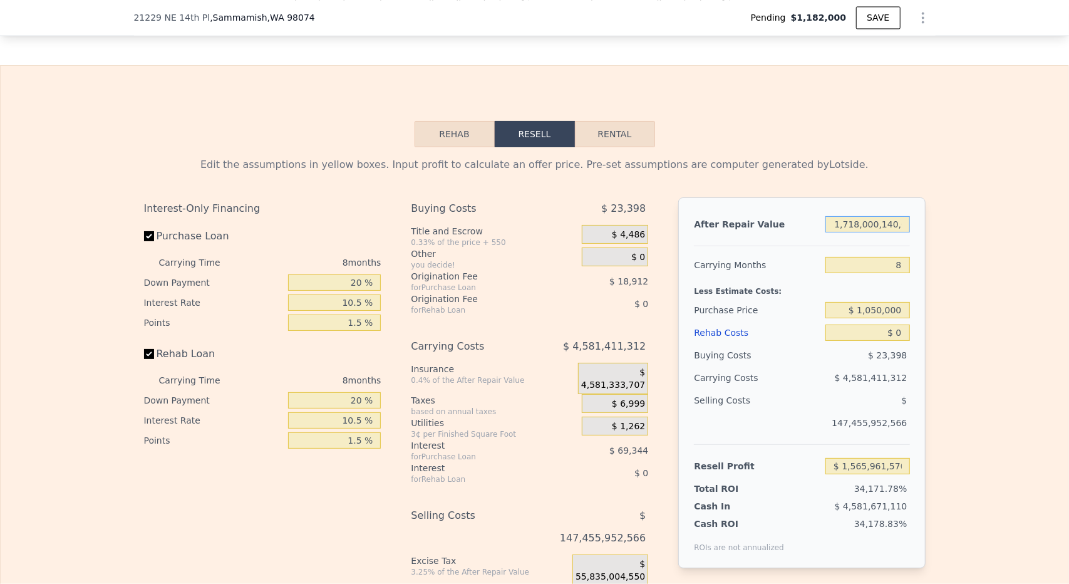
click at [881, 226] on input "$ 1,718,000,140,000" at bounding box center [867, 224] width 84 height 16
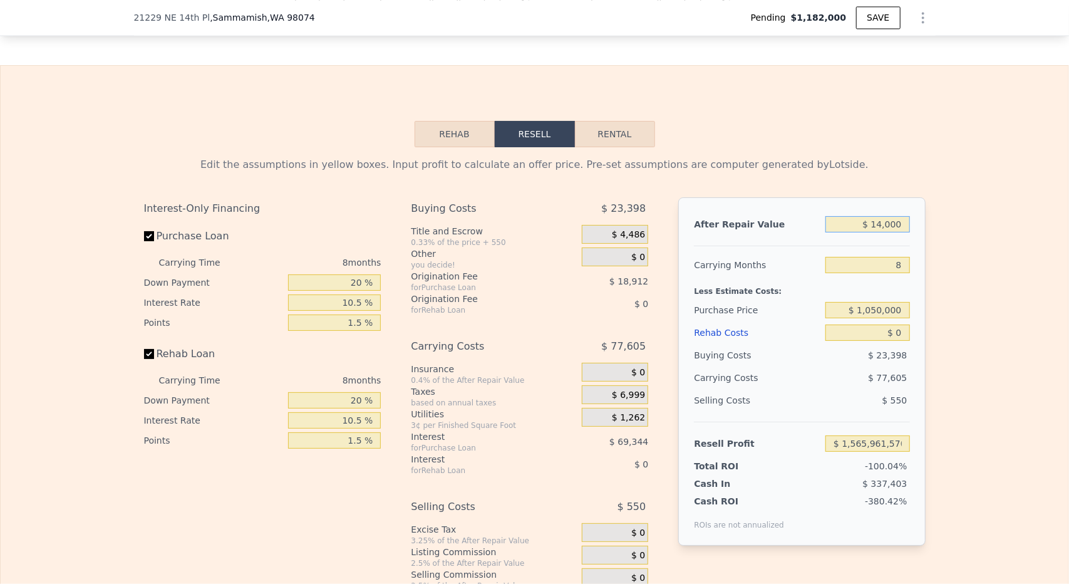
type input "$ 140,000"
type input "-$ 1,155,942"
type input "$ 1,400,000"
type input "-$ 7,448"
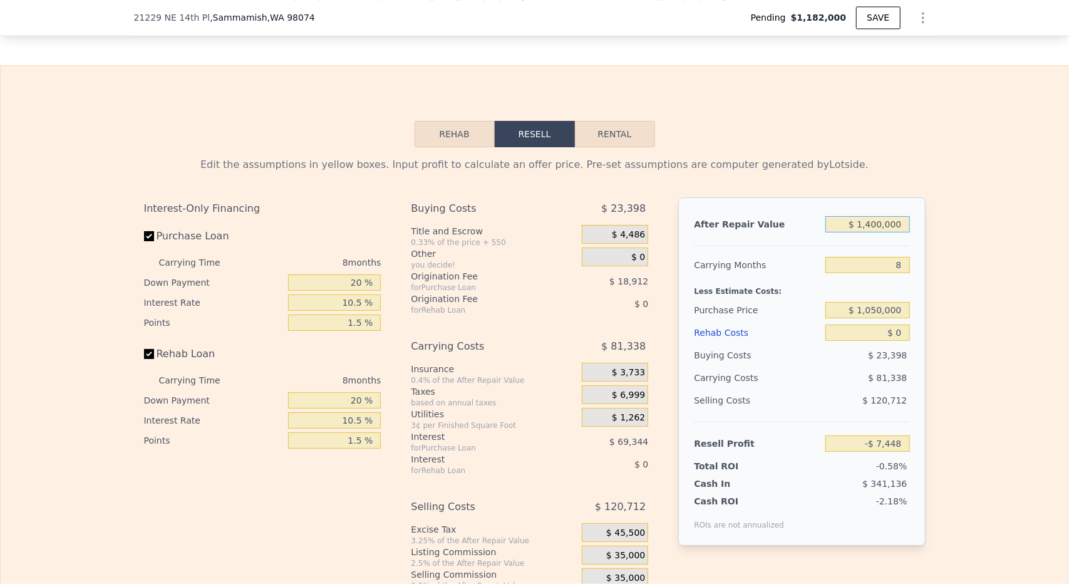
type input "$ 1,400,000"
drag, startPoint x: 893, startPoint y: 262, endPoint x: 890, endPoint y: 250, distance: 12.2
click at [902, 264] on input "8" at bounding box center [867, 265] width 84 height 16
type input "6"
type input "$ 12,887"
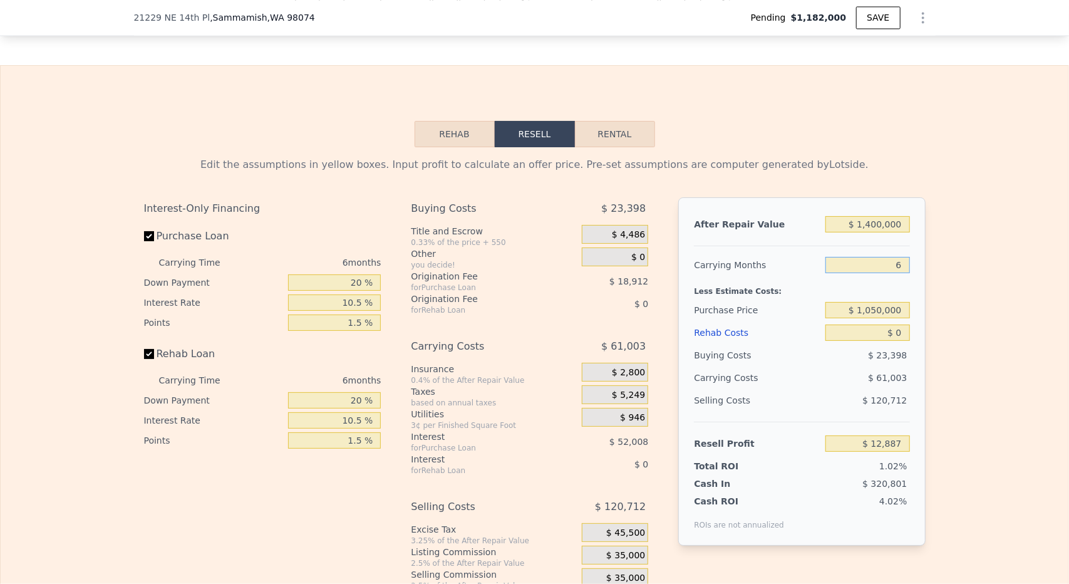
type input "6"
click at [972, 289] on div "Edit the assumptions in yellow boxes. Input profit to calculate an offer price.…" at bounding box center [535, 380] width 1068 height 466
drag, startPoint x: 893, startPoint y: 338, endPoint x: 916, endPoint y: 335, distance: 22.7
click at [916, 335] on div "After Repair Value $ 1,400,000 Carrying Months 6 Less Estimate Costs: Purchase …" at bounding box center [801, 371] width 247 height 348
type input "$ 175"
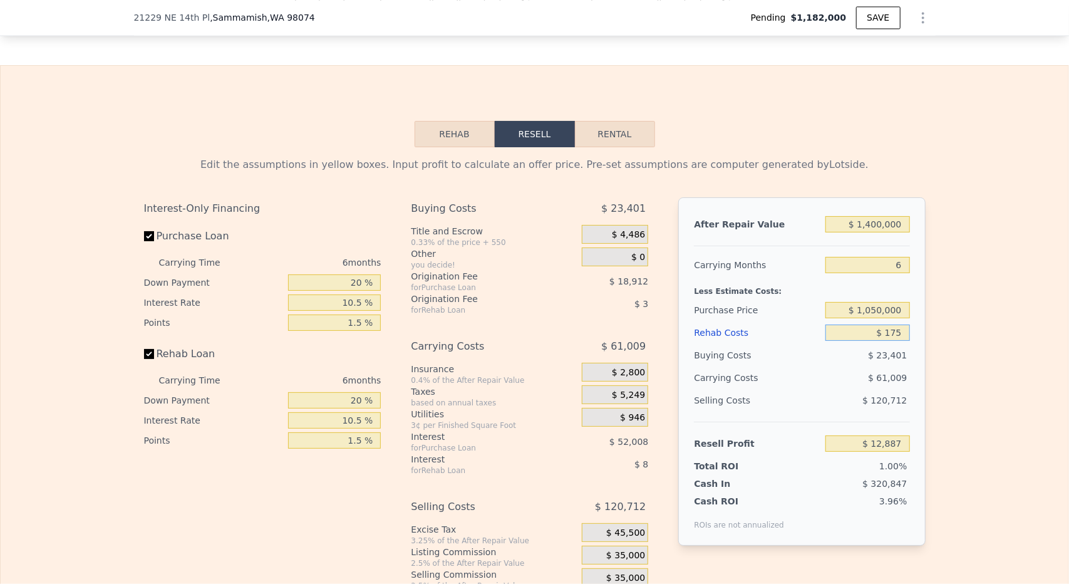
type input "$ 12,703"
type input "$ 175,000"
type input "-$ 172,611"
type input "$ 175,000"
click at [877, 308] on input "$ 1,050,000" at bounding box center [867, 310] width 84 height 16
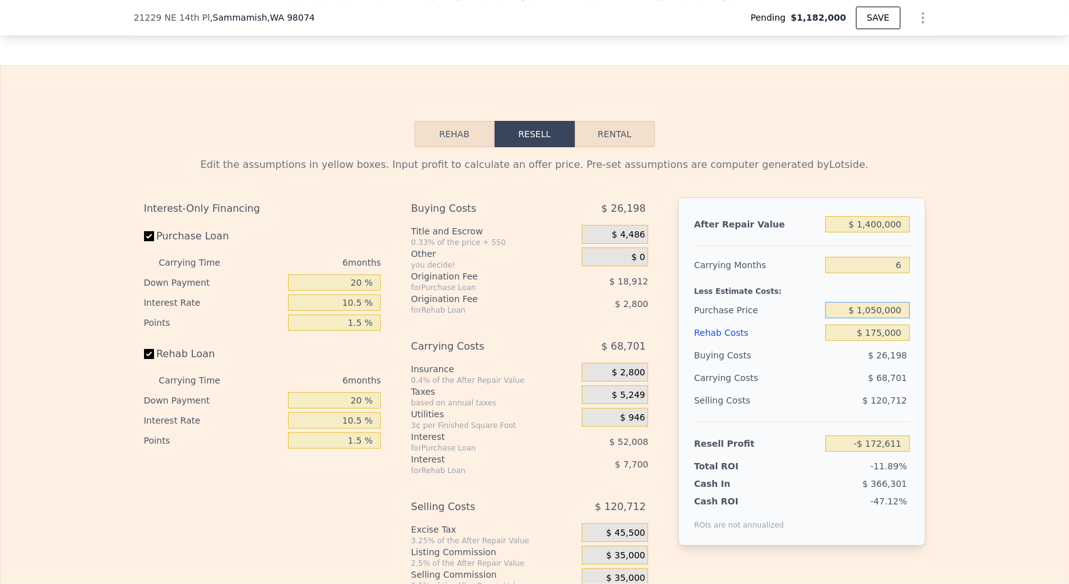
click at [877, 307] on input "$ 1,050,000" at bounding box center [867, 310] width 84 height 16
type input "$ 1,000,000"
click at [988, 331] on div "Edit the assumptions in yellow boxes. Input profit to calculate an offer price.…" at bounding box center [535, 380] width 1068 height 466
type input "$ 20,917"
click at [877, 306] on input "$ 1,000,000" at bounding box center [867, 310] width 84 height 16
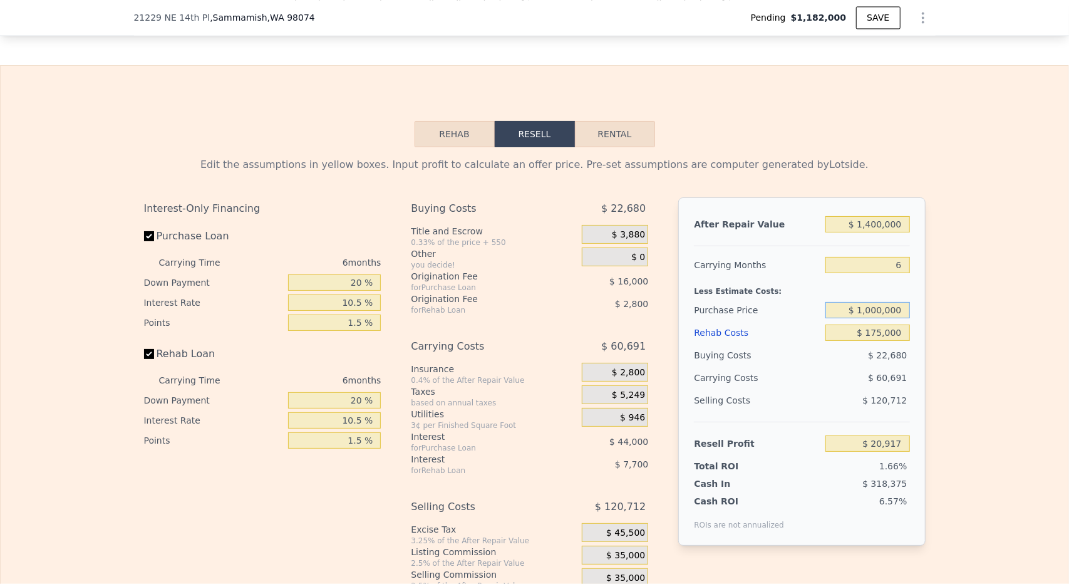
click at [877, 306] on input "$ 1,000,000" at bounding box center [867, 310] width 84 height 16
type input "$ 1,020,000"
click at [955, 312] on div "Edit the assumptions in yellow boxes. Input profit to calculate an offer price.…" at bounding box center [535, 380] width 1068 height 466
type input "-$ 352"
click at [951, 339] on div "Edit the assumptions in yellow boxes. Input profit to calculate an offer price.…" at bounding box center [535, 380] width 1068 height 466
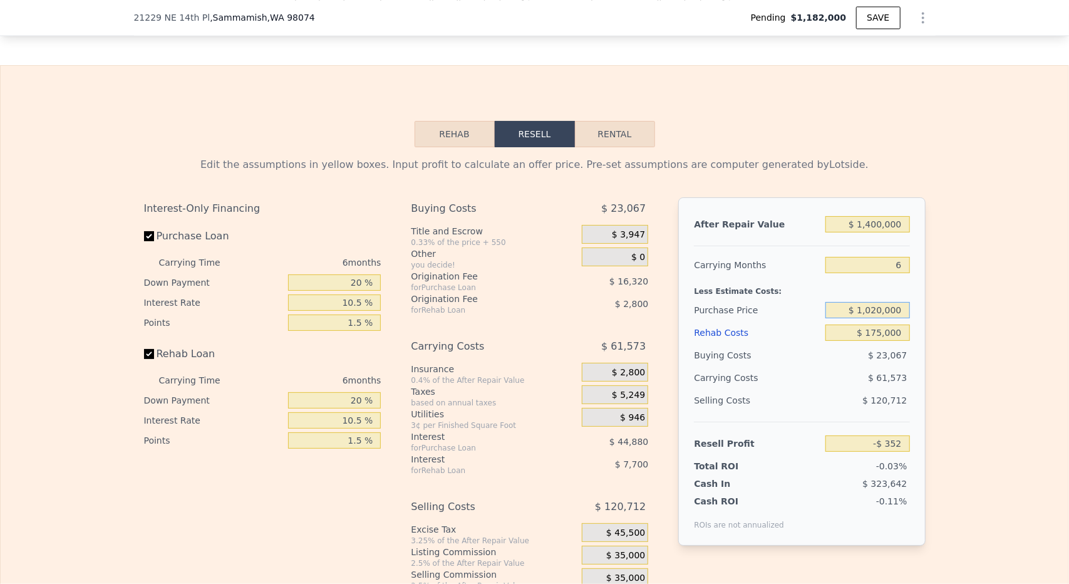
click at [877, 310] on input "$ 1,020,000" at bounding box center [867, 310] width 84 height 16
click at [875, 310] on input "$ 1,020,000" at bounding box center [867, 310] width 84 height 16
type input "$ 950,000"
click at [1002, 317] on div "Edit the assumptions in yellow boxes. Input profit to calculate an offer price.…" at bounding box center [535, 380] width 1068 height 466
type input "$ 74,079"
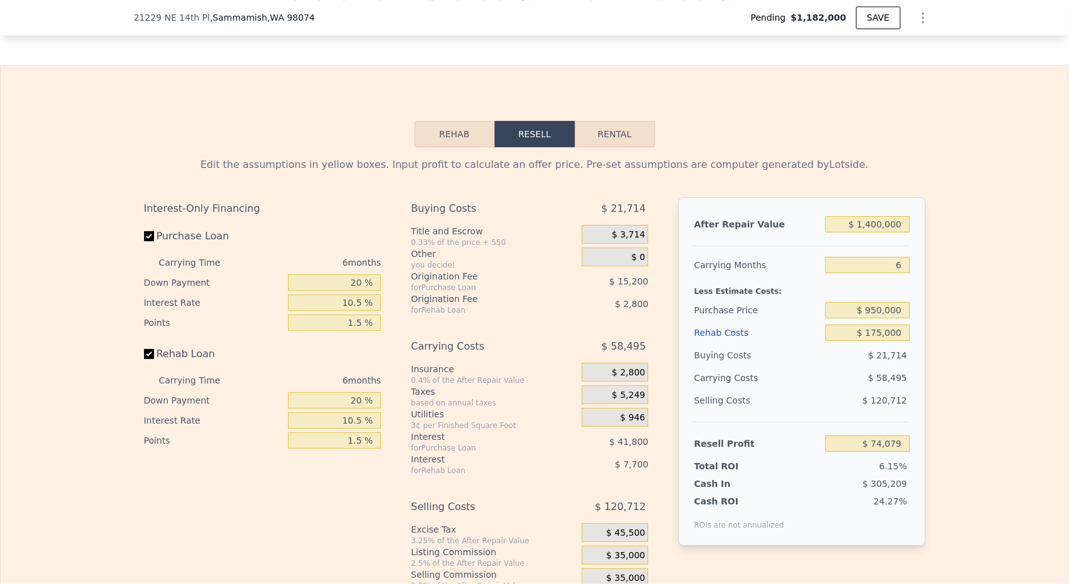
click at [997, 316] on div "Edit the assumptions in yellow boxes. Input profit to calculate an offer price.…" at bounding box center [535, 380] width 1068 height 466
click at [882, 309] on input "$ 950,000" at bounding box center [867, 310] width 84 height 16
type input "$ 1,000,000"
click at [994, 335] on div "Edit the assumptions in yellow boxes. Input profit to calculate an offer price.…" at bounding box center [535, 380] width 1068 height 466
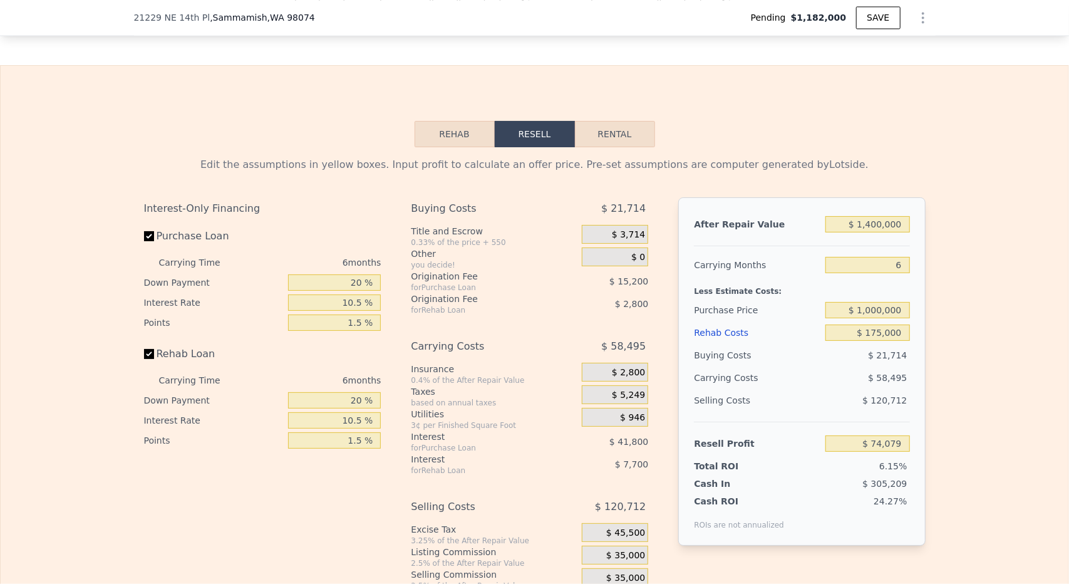
type input "$ 20,917"
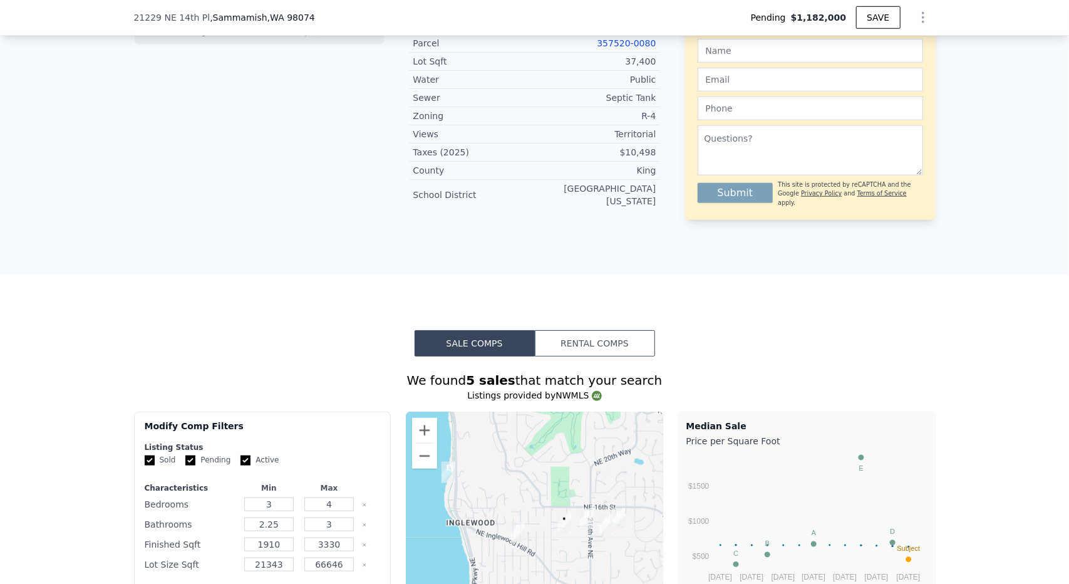
scroll to position [371, 0]
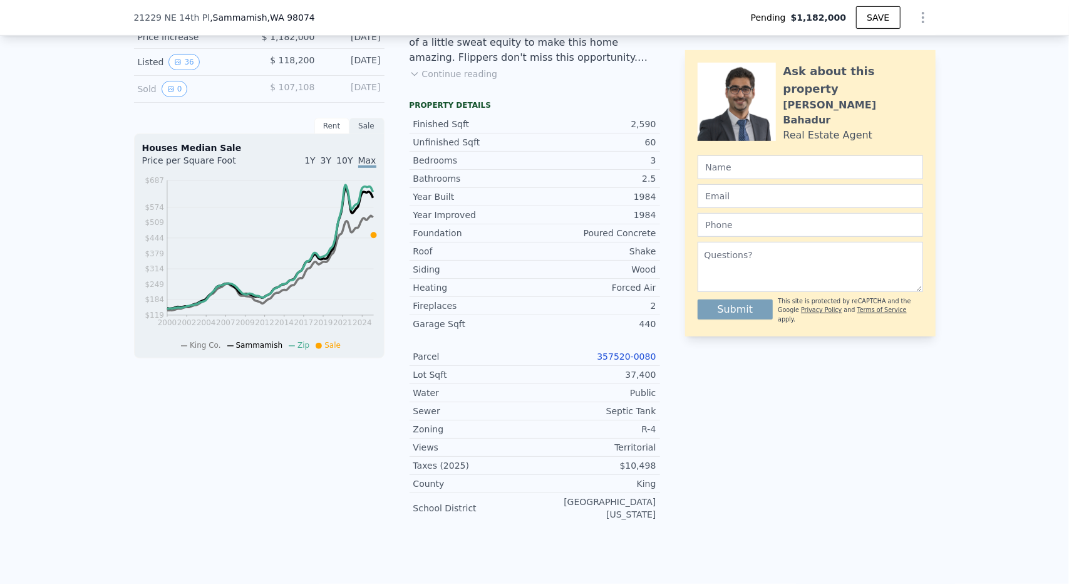
drag, startPoint x: 574, startPoint y: 142, endPoint x: 575, endPoint y: 150, distance: 8.4
click at [579, 140] on div "Finished Sqft 2,590 Unfinished Sqft 60 Bedrooms 3 Bathrooms 2.5 Year Built 1984" at bounding box center [535, 160] width 250 height 90
click at [575, 148] on div "60" at bounding box center [595, 142] width 121 height 13
type input "$ 1,718,000"
type input "8"
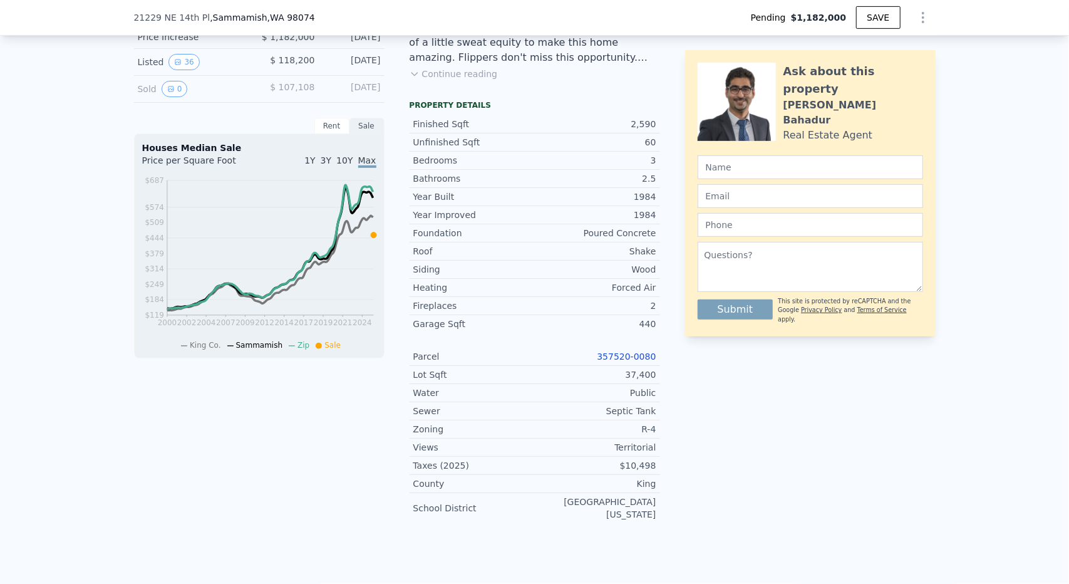
type input "$ 0"
type input "$ 282,410"
click at [586, 133] on div "Finished Sqft 2,590" at bounding box center [535, 124] width 250 height 18
click at [620, 239] on div "Poured Concrete" at bounding box center [595, 233] width 121 height 13
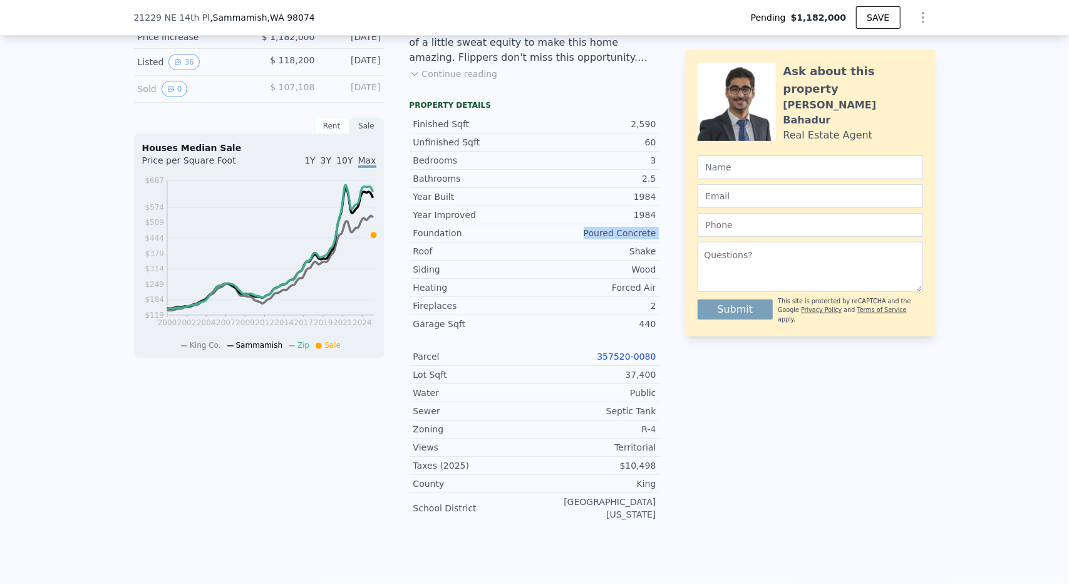
click at [620, 239] on div "Poured Concrete" at bounding box center [595, 233] width 121 height 13
click at [594, 236] on div "Poured Concrete" at bounding box center [595, 233] width 121 height 13
click at [646, 221] on div "1984" at bounding box center [595, 215] width 121 height 13
